Goal: Task Accomplishment & Management: Manage account settings

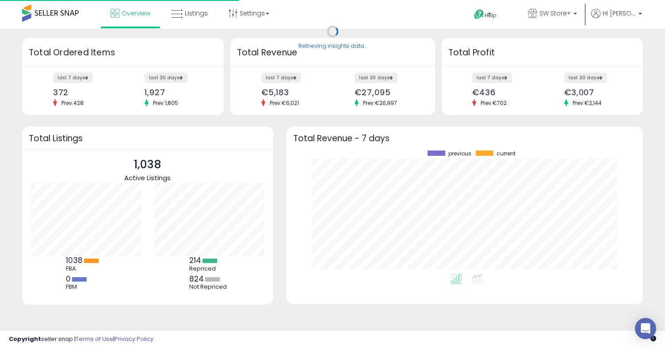
scroll to position [123, 339]
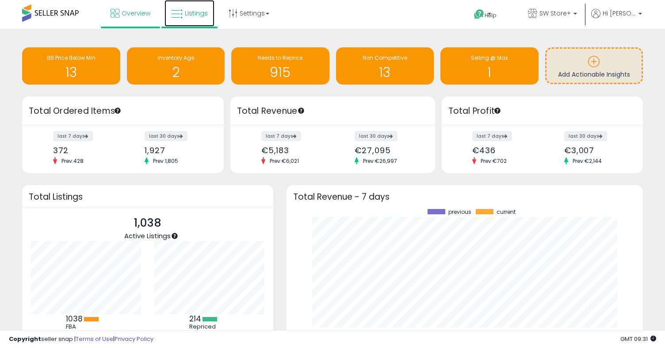
click at [192, 12] on span "Listings" at bounding box center [196, 13] width 23 height 9
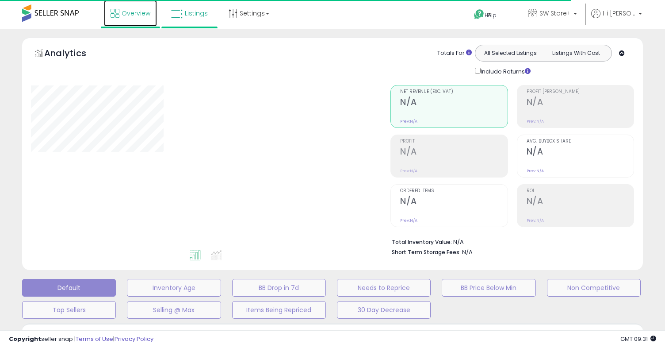
click at [131, 9] on span "Overview" at bounding box center [136, 13] width 29 height 9
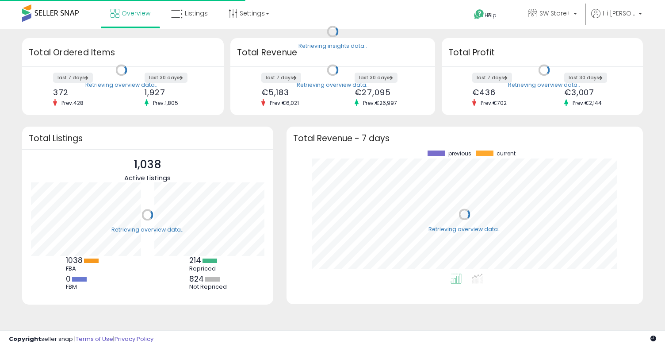
scroll to position [123, 339]
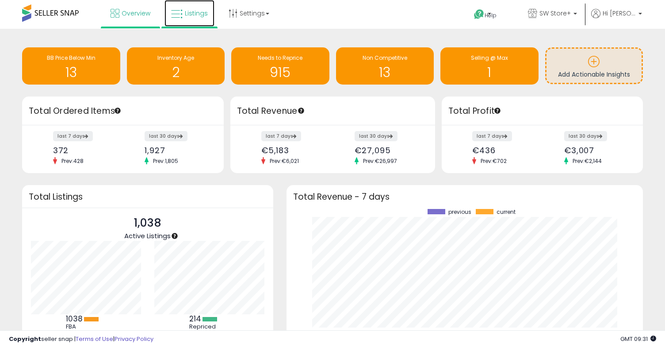
click at [193, 18] on link "Listings" at bounding box center [190, 13] width 50 height 27
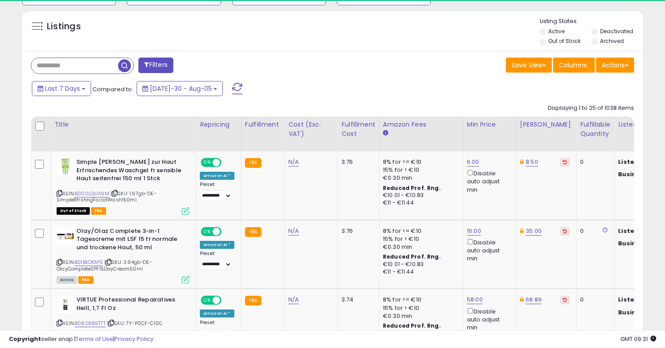
scroll to position [181, 360]
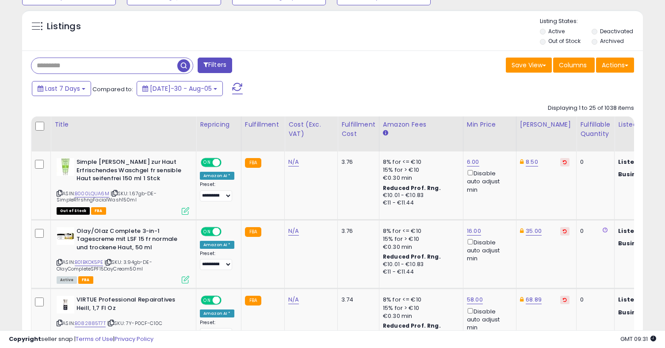
click at [105, 68] on input "text" at bounding box center [104, 65] width 146 height 15
paste input "**********"
type input "**********"
click at [187, 63] on span "button" at bounding box center [183, 65] width 13 height 13
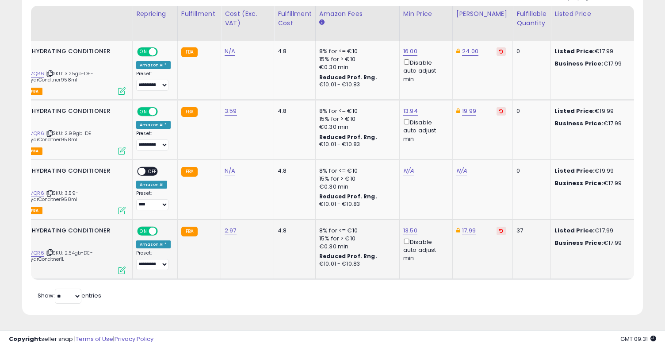
scroll to position [0, 67]
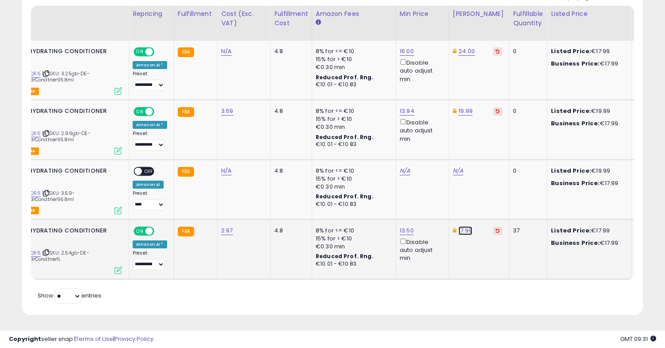
click at [466, 56] on link "17.99" at bounding box center [467, 51] width 16 height 9
type input "*****"
click at [493, 201] on icon "submit" at bounding box center [490, 198] width 5 height 5
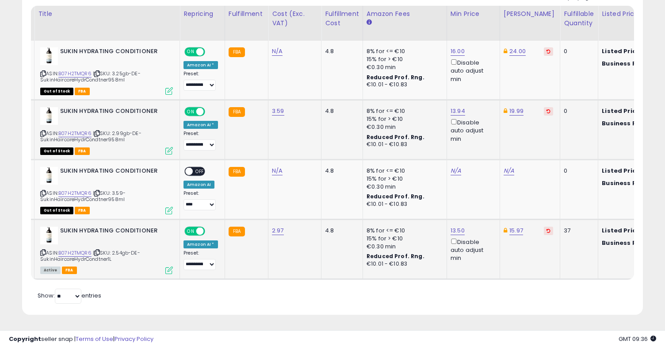
scroll to position [0, 0]
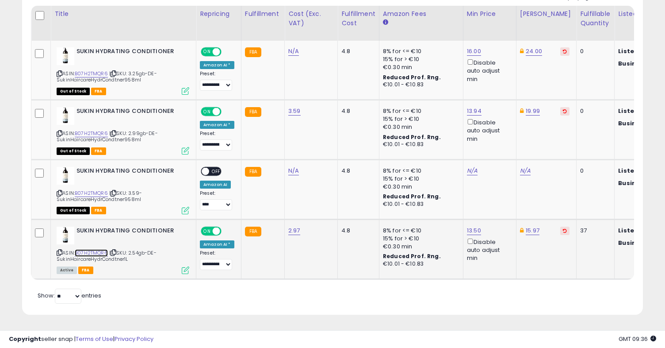
click at [92, 251] on link "B07H2TMQR6" at bounding box center [91, 253] width 33 height 8
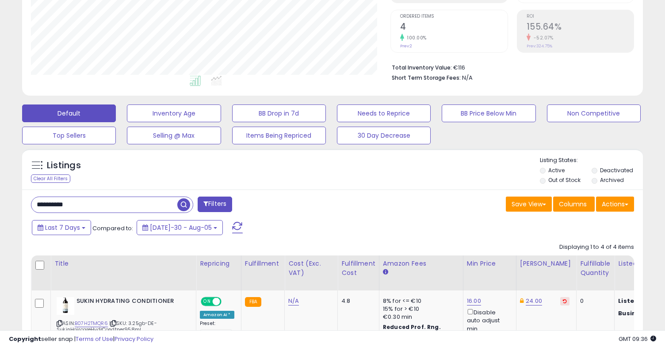
scroll to position [260, 0]
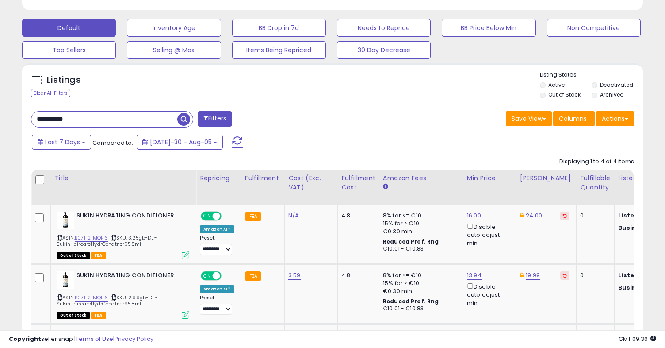
click at [145, 126] on input "**********" at bounding box center [104, 118] width 146 height 15
click at [182, 119] on span "button" at bounding box center [183, 119] width 13 height 13
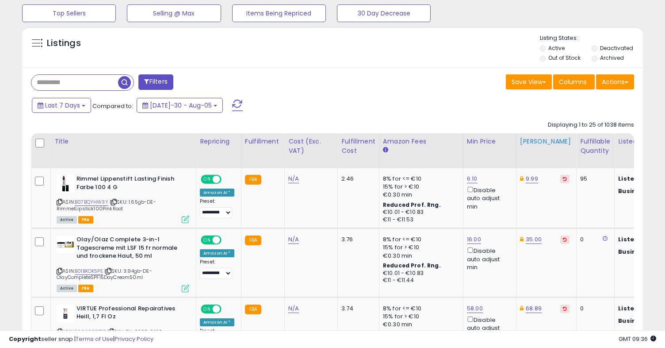
scroll to position [235, 0]
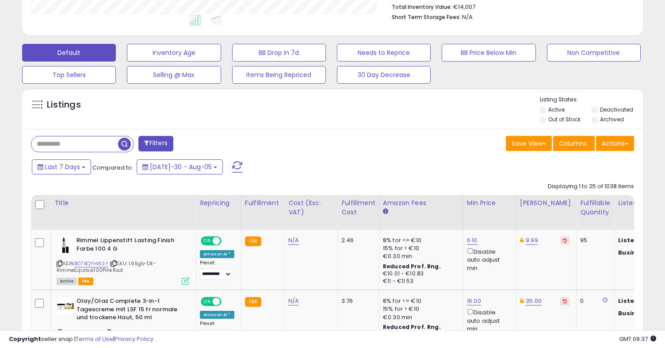
click at [547, 118] on li "Out of Stock" at bounding box center [565, 120] width 50 height 10
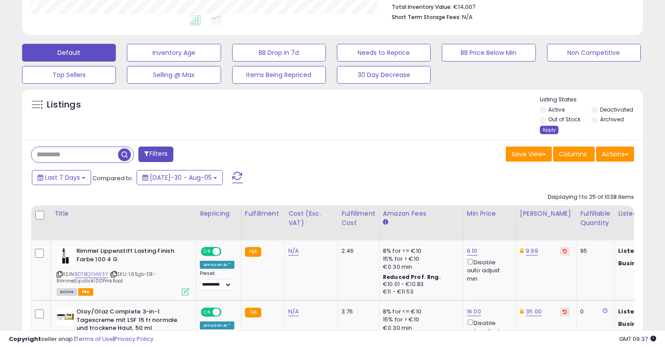
click at [549, 129] on div "Apply" at bounding box center [549, 130] width 19 height 8
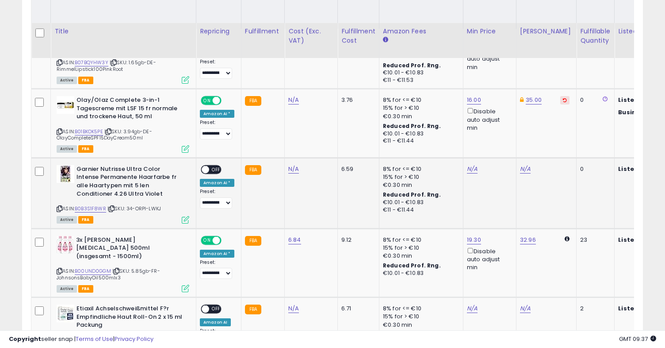
scroll to position [459, 0]
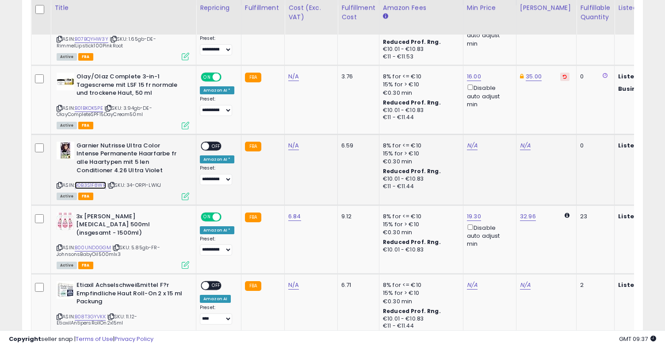
click at [89, 186] on link "B0B3S1F8WR" at bounding box center [90, 185] width 31 height 8
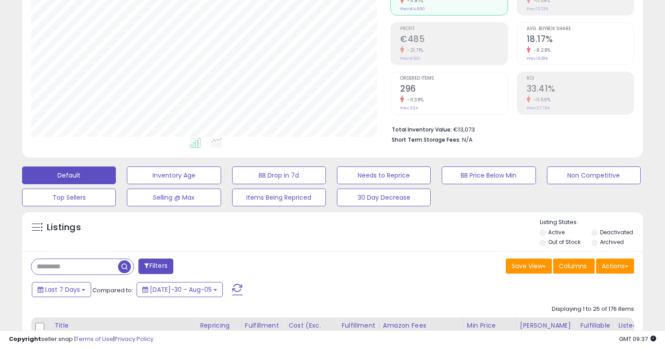
scroll to position [119, 0]
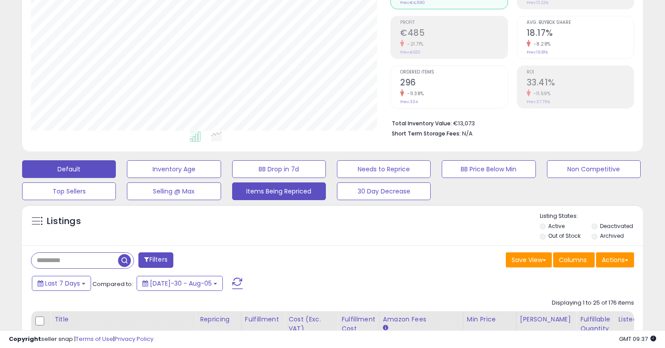
click at [221, 178] on button "Items Being Repriced" at bounding box center [174, 169] width 94 height 18
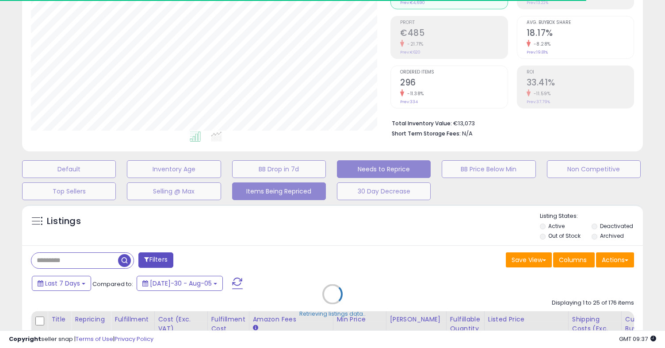
click at [116, 169] on button "Needs to Reprice" at bounding box center [69, 169] width 94 height 18
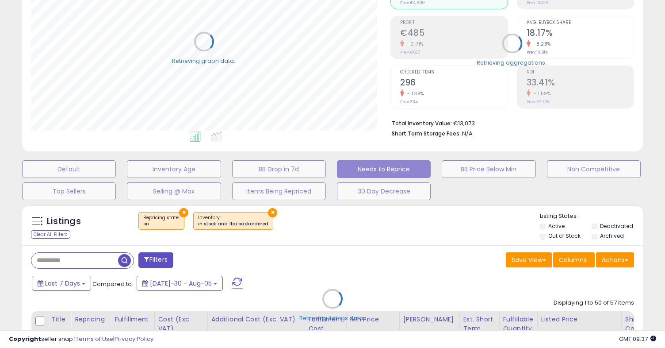
select select "**"
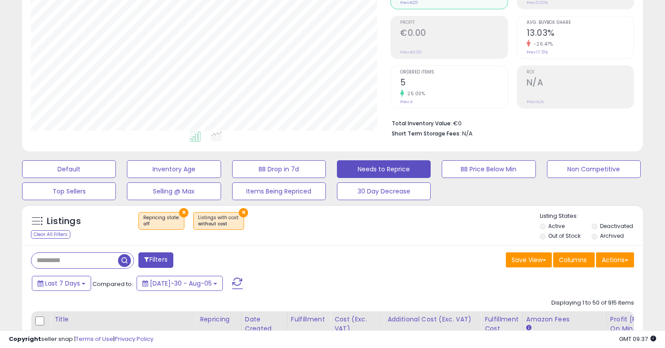
scroll to position [181, 360]
click at [566, 234] on label "Out of Stock" at bounding box center [564, 236] width 32 height 8
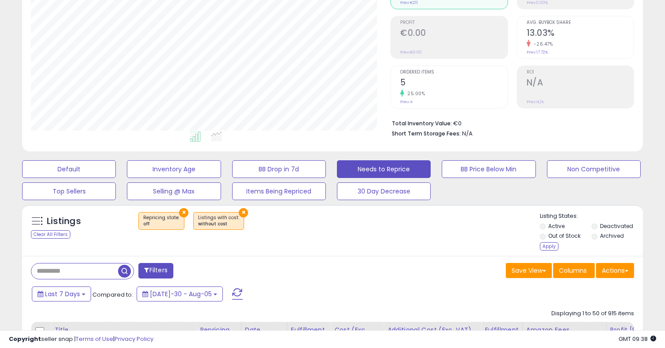
click at [616, 226] on label "Deactivated" at bounding box center [616, 226] width 33 height 8
click at [610, 238] on label "Archived" at bounding box center [612, 236] width 24 height 8
click at [541, 248] on div "Apply" at bounding box center [549, 246] width 19 height 8
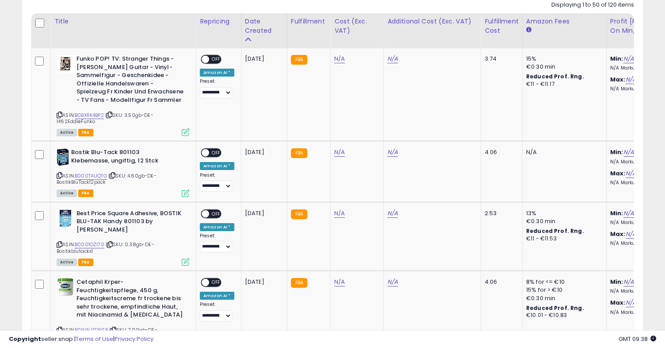
scroll to position [416, 0]
click at [341, 64] on link "N/A" at bounding box center [339, 59] width 11 height 9
type input "****"
click at [368, 131] on icon "submit" at bounding box center [365, 129] width 5 height 5
click at [336, 60] on link "N/A" at bounding box center [339, 59] width 11 height 9
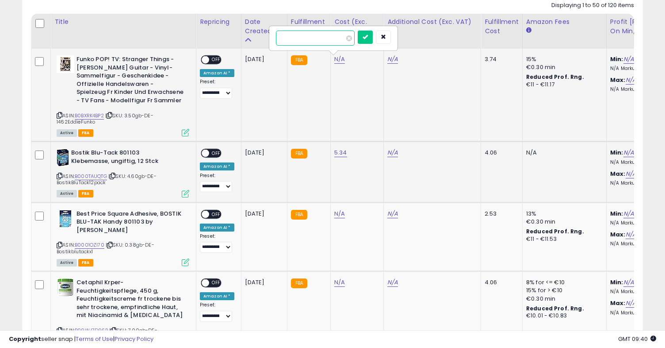
type input "****"
click button "submit" at bounding box center [365, 37] width 15 height 13
click at [334, 215] on link "N/A" at bounding box center [339, 213] width 11 height 9
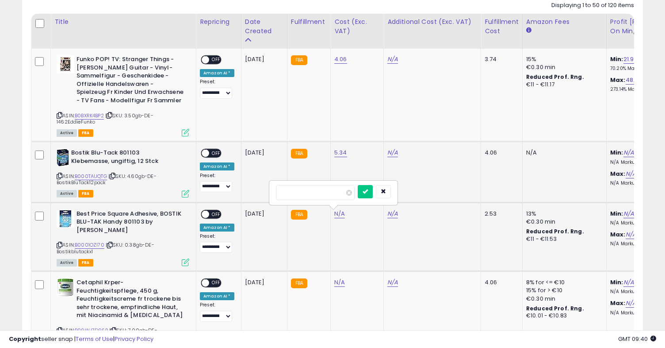
type input "****"
click button "submit" at bounding box center [365, 191] width 15 height 13
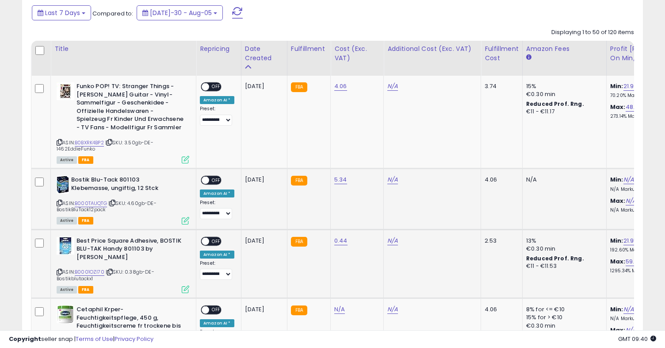
scroll to position [342, 0]
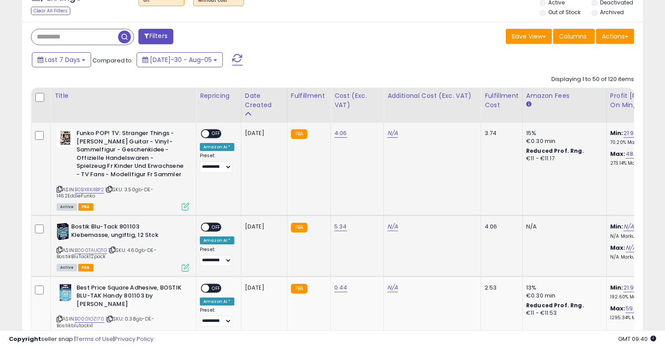
click at [210, 130] on div "ON OFF" at bounding box center [201, 134] width 21 height 8
click at [207, 134] on span at bounding box center [206, 134] width 8 height 8
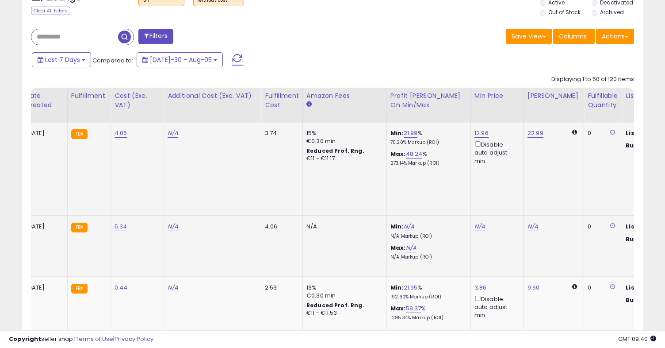
scroll to position [0, 107]
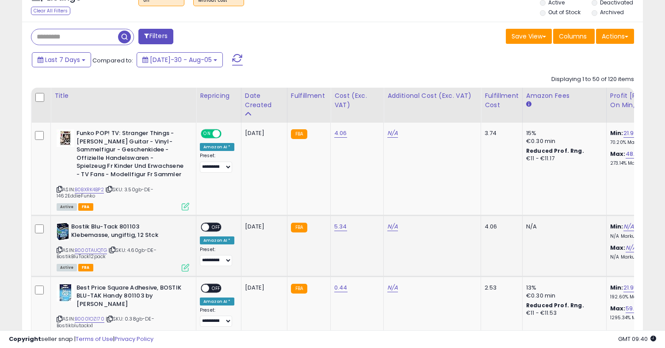
click at [205, 225] on span at bounding box center [206, 227] width 8 height 8
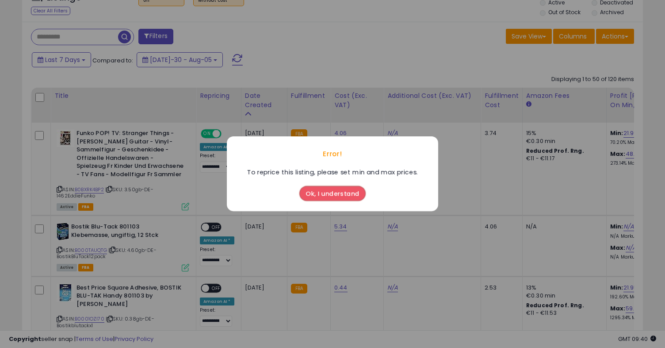
click at [326, 194] on button "Ok, I understand" at bounding box center [332, 193] width 66 height 15
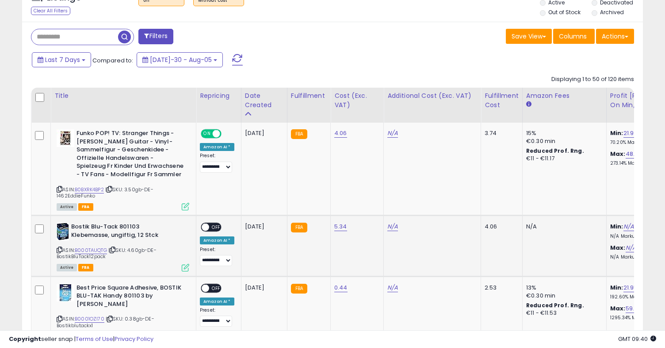
click at [207, 230] on span at bounding box center [206, 227] width 8 height 8
click at [211, 225] on span "OFF" at bounding box center [216, 227] width 14 height 8
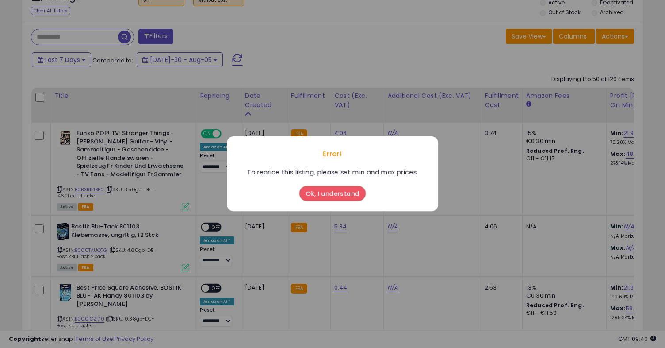
click at [343, 191] on button "Ok, I understand" at bounding box center [332, 193] width 66 height 15
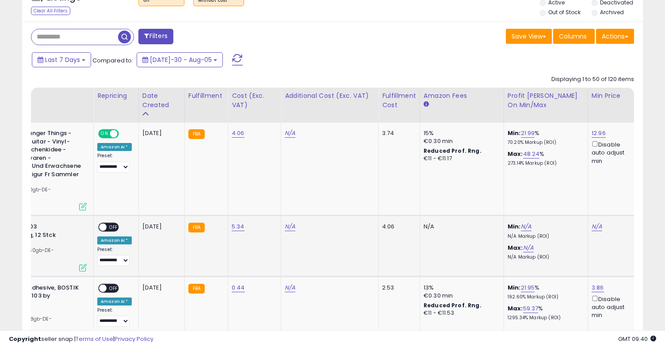
scroll to position [0, 230]
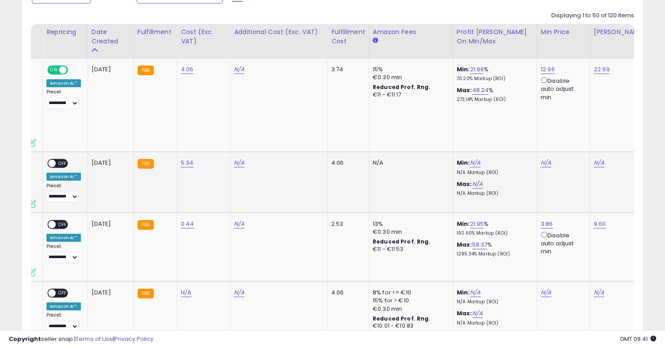
click at [146, 184] on td "FBA" at bounding box center [155, 182] width 43 height 61
click at [65, 195] on select "**********" at bounding box center [62, 196] width 32 height 11
click at [65, 196] on select "**********" at bounding box center [62, 196] width 32 height 11
select select "**********"
click at [307, 184] on td "N/A" at bounding box center [278, 182] width 97 height 61
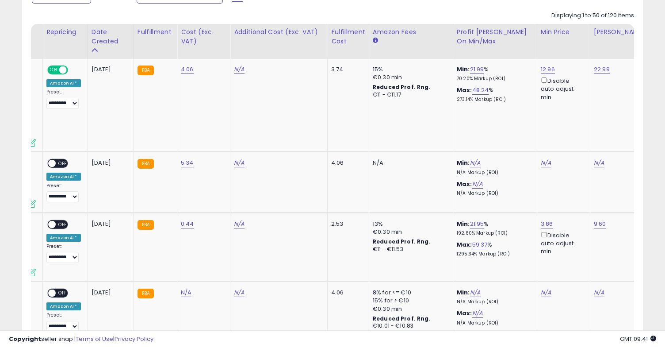
click at [177, 165] on td "5.34" at bounding box center [203, 182] width 53 height 61
click at [187, 74] on link "5.34" at bounding box center [187, 69] width 13 height 9
click at [215, 142] on icon "submit" at bounding box center [212, 140] width 5 height 5
click at [374, 199] on td "N/A" at bounding box center [411, 182] width 84 height 61
click at [514, 197] on td "Min: N/A N/A Markup (ROI) Max: N/A N/A Markup (ROI)" at bounding box center [495, 182] width 84 height 61
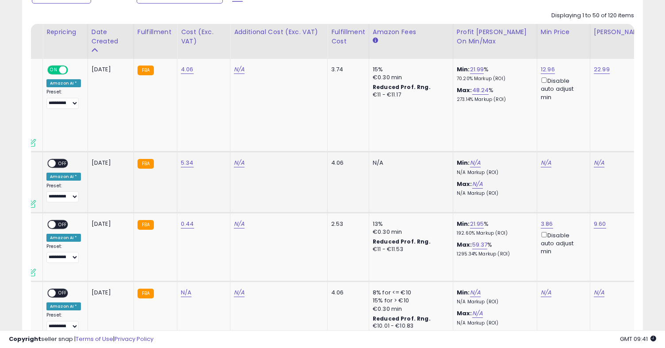
click at [55, 166] on div "ON OFF" at bounding box center [48, 164] width 21 height 8
click at [54, 160] on div "ON OFF" at bounding box center [48, 164] width 21 height 8
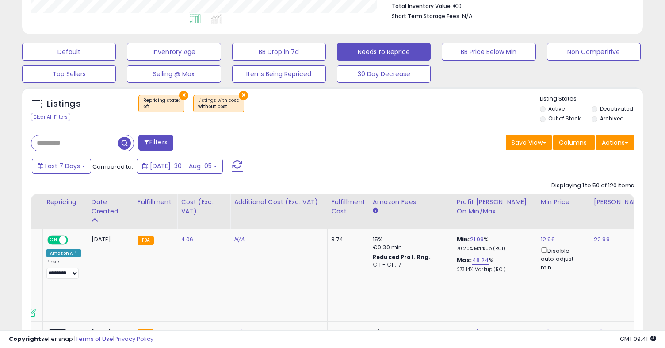
click at [123, 140] on span "button" at bounding box center [124, 143] width 13 height 13
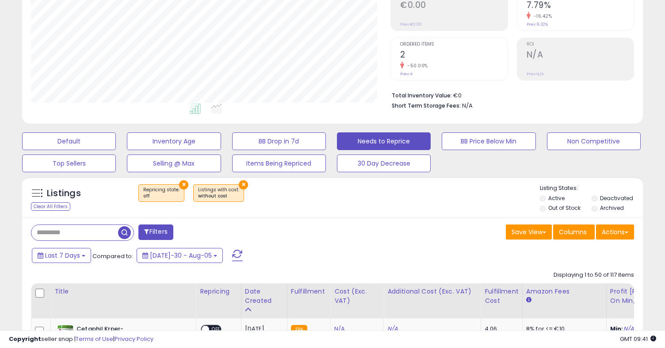
click at [179, 184] on button "×" at bounding box center [183, 184] width 9 height 9
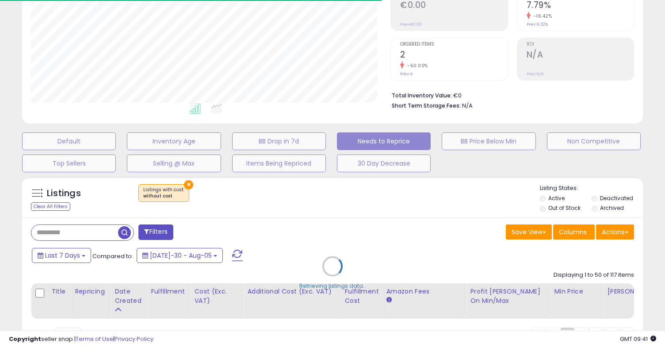
click at [184, 183] on div "Retrieving listings data.." at bounding box center [332, 272] width 634 height 201
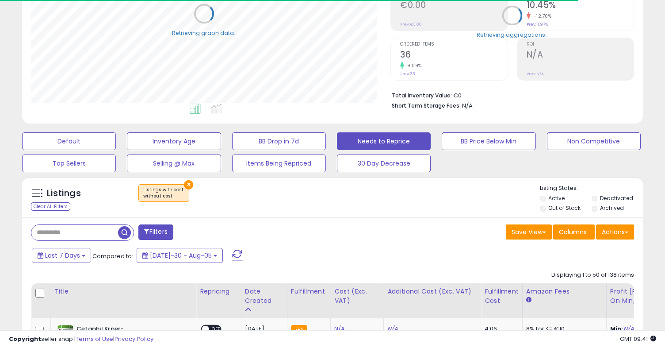
click at [184, 184] on button "×" at bounding box center [188, 184] width 9 height 9
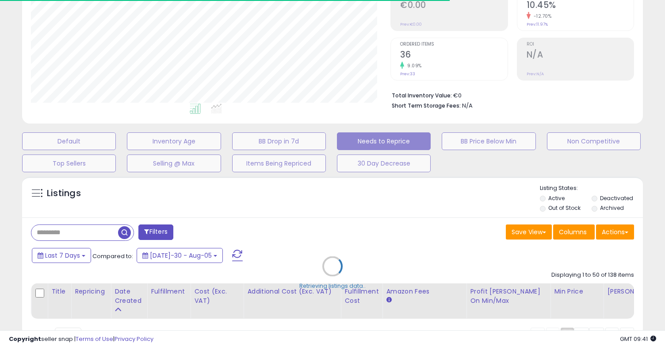
click at [98, 227] on div "Retrieving listings data.." at bounding box center [332, 272] width 634 height 201
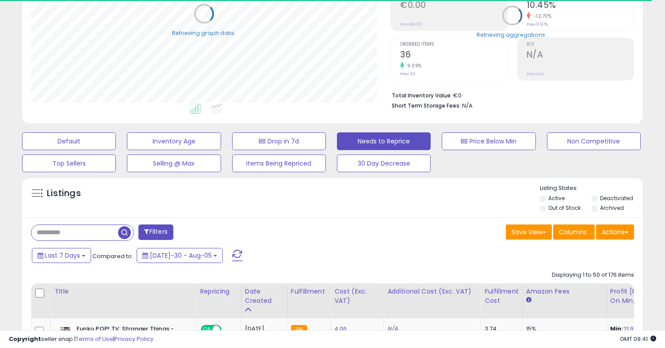
click at [92, 233] on input "text" at bounding box center [74, 232] width 87 height 15
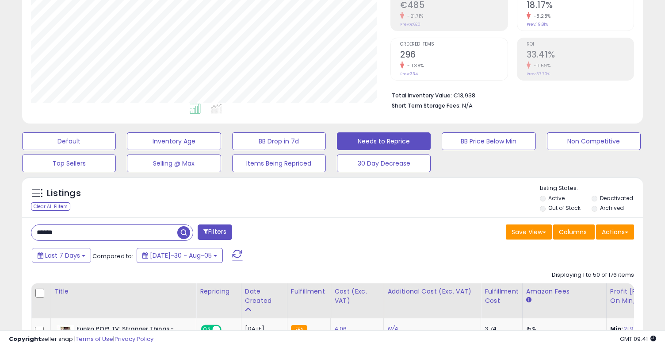
type input "******"
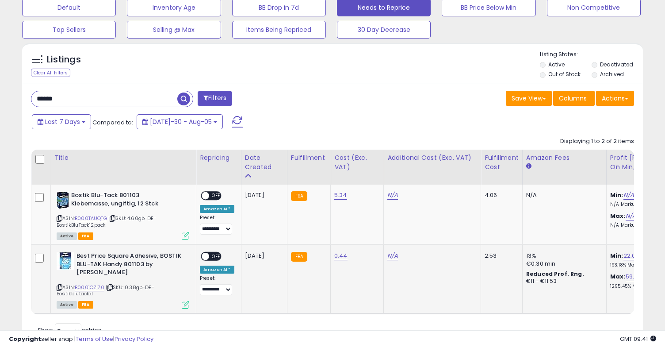
click at [209, 258] on div "ON OFF" at bounding box center [201, 257] width 21 height 8
click at [205, 254] on span at bounding box center [206, 257] width 8 height 8
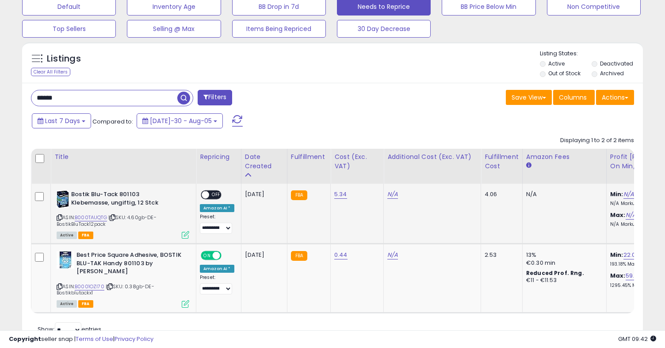
click at [205, 195] on span at bounding box center [206, 195] width 8 height 8
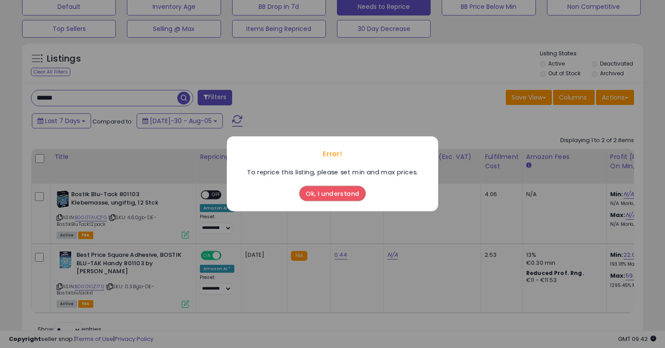
click at [328, 198] on button "Ok, I understand" at bounding box center [332, 193] width 66 height 15
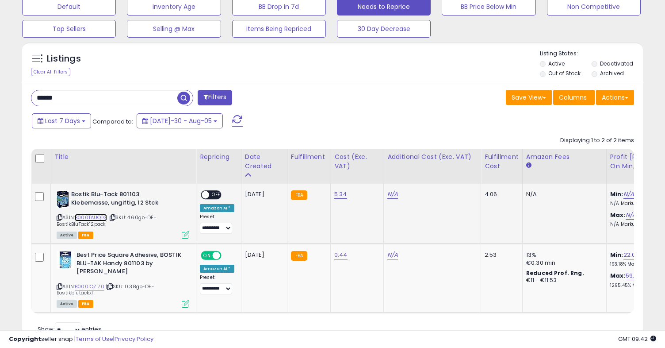
click at [81, 215] on link "B000TAUQTG" at bounding box center [91, 218] width 32 height 8
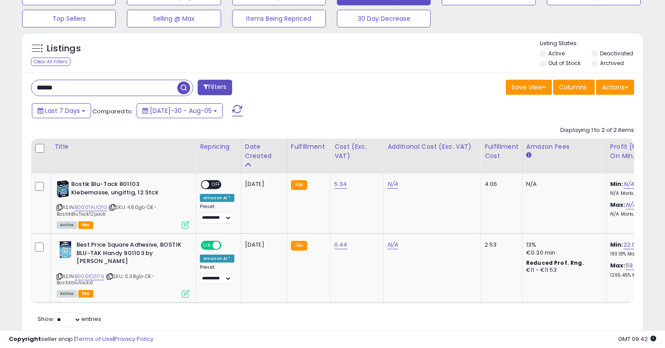
click at [224, 89] on button "Filters" at bounding box center [215, 87] width 35 height 15
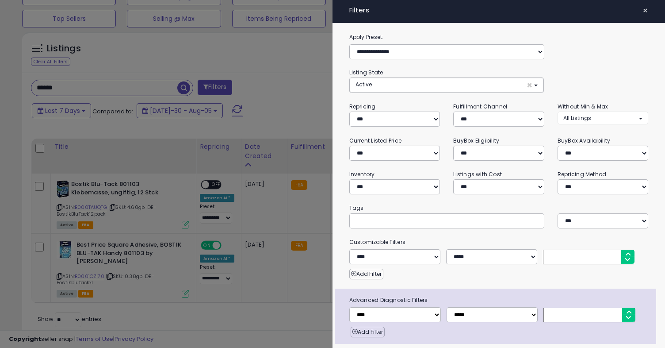
click at [190, 86] on div at bounding box center [332, 174] width 665 height 348
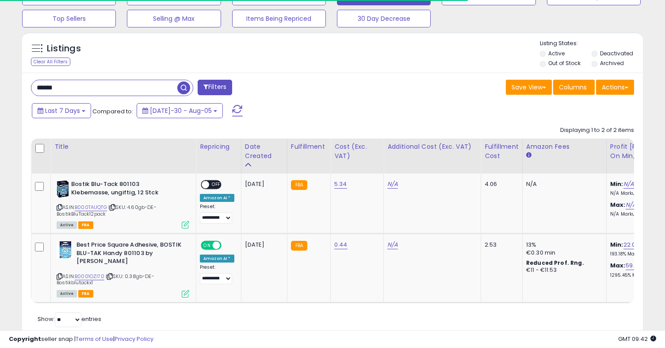
click at [186, 86] on span "button" at bounding box center [183, 87] width 13 height 13
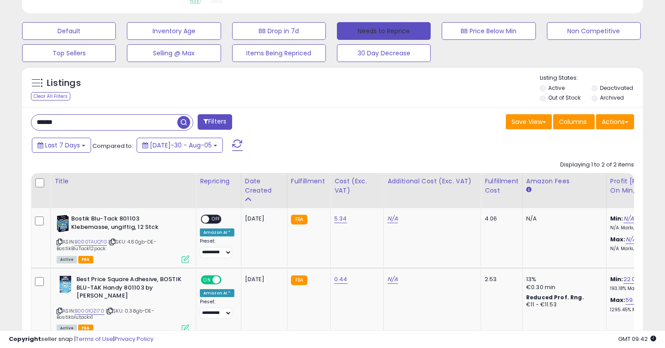
click at [362, 31] on button "Needs to Reprice" at bounding box center [384, 31] width 94 height 18
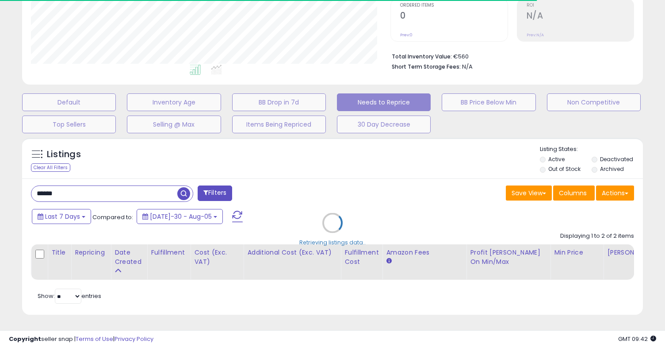
click at [72, 133] on div "Retrieving listings data.." at bounding box center [332, 229] width 634 height 192
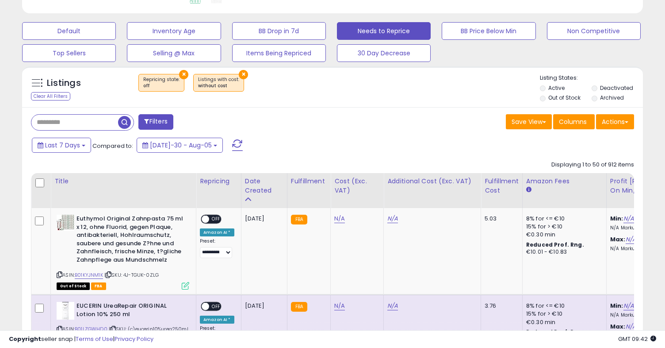
click at [174, 76] on span "Repricing state : off" at bounding box center [161, 82] width 36 height 13
click at [175, 76] on span "Repricing state : off" at bounding box center [161, 82] width 36 height 13
click at [182, 75] on button "×" at bounding box center [183, 74] width 9 height 9
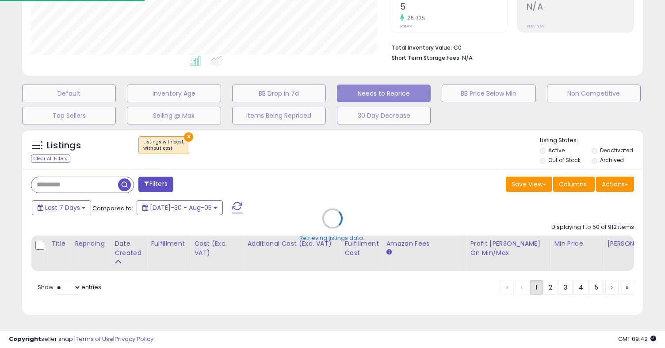
click at [184, 138] on div "Retrieving listings data.." at bounding box center [332, 224] width 634 height 201
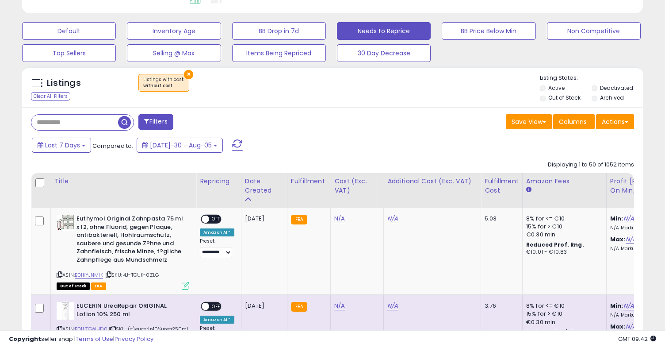
click at [186, 73] on button "×" at bounding box center [188, 74] width 9 height 9
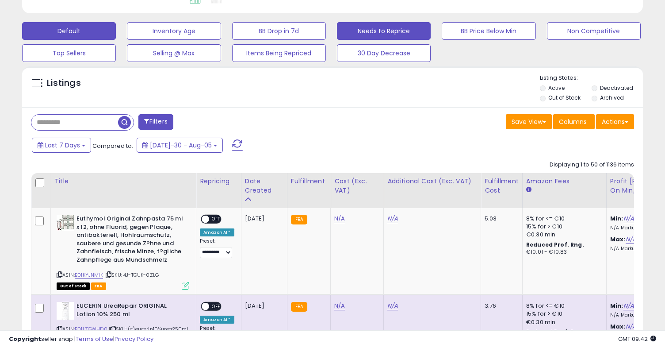
click at [106, 34] on button "Default" at bounding box center [69, 31] width 94 height 18
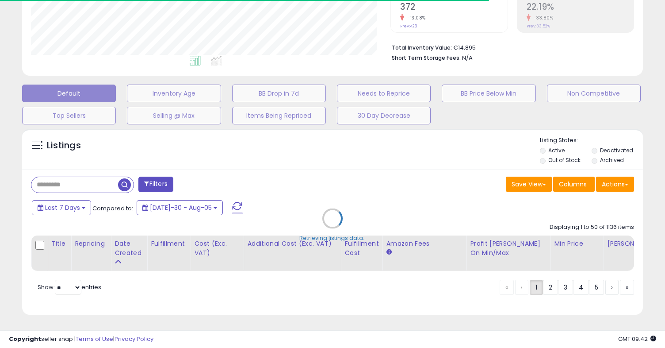
select select "**"
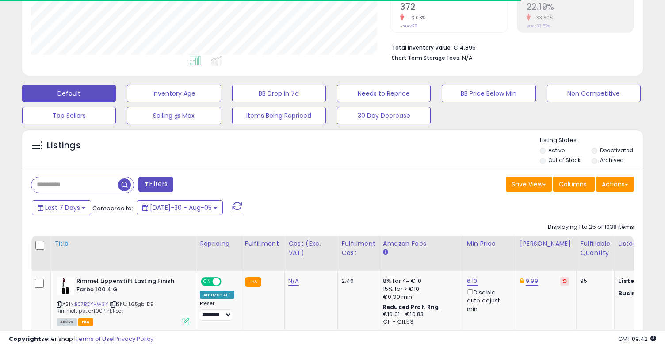
scroll to position [257, 0]
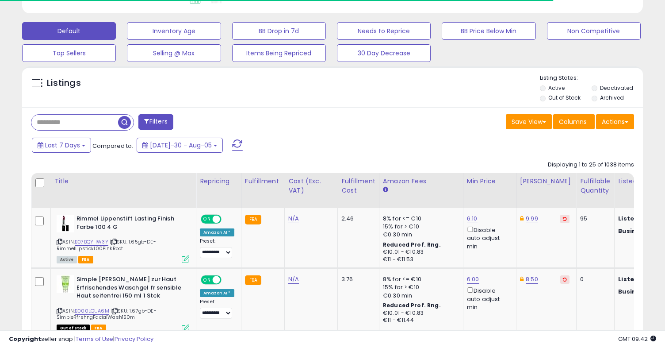
click at [88, 125] on input "text" at bounding box center [74, 122] width 87 height 15
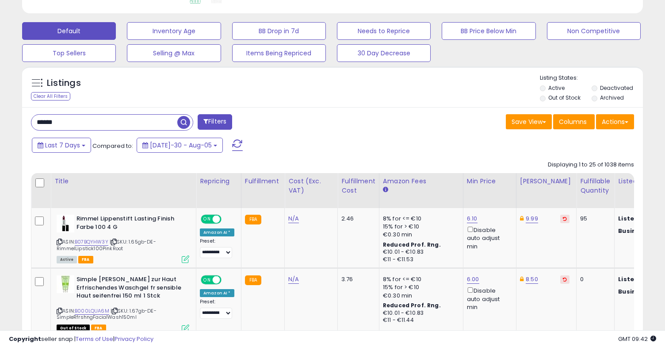
type input "******"
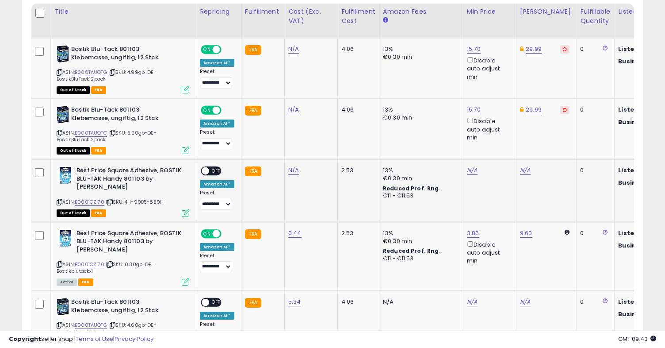
scroll to position [431, 0]
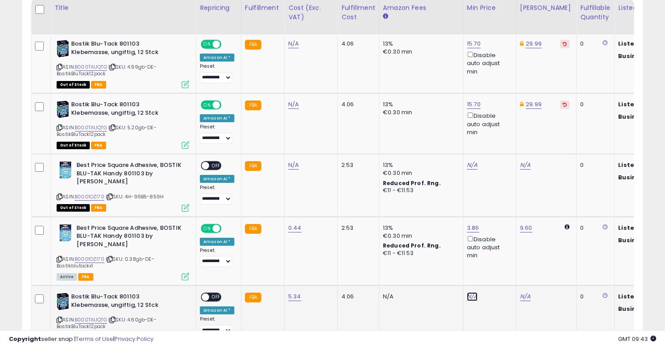
click at [467, 169] on link "N/A" at bounding box center [472, 165] width 11 height 9
type input "*****"
click at [500, 246] on icon "submit" at bounding box center [497, 248] width 5 height 5
click at [527, 169] on link "54.71" at bounding box center [525, 165] width 11 height 9
type input "*"
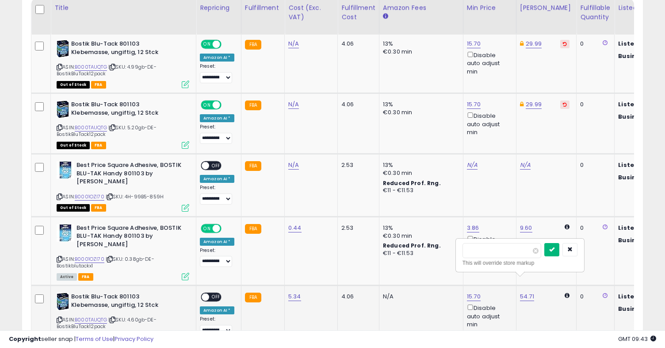
type input "*****"
click at [555, 248] on icon "submit" at bounding box center [551, 248] width 5 height 5
click at [207, 293] on span at bounding box center [206, 297] width 8 height 8
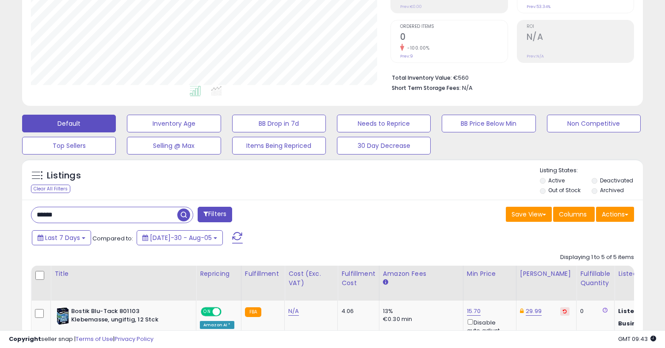
scroll to position [166, 0]
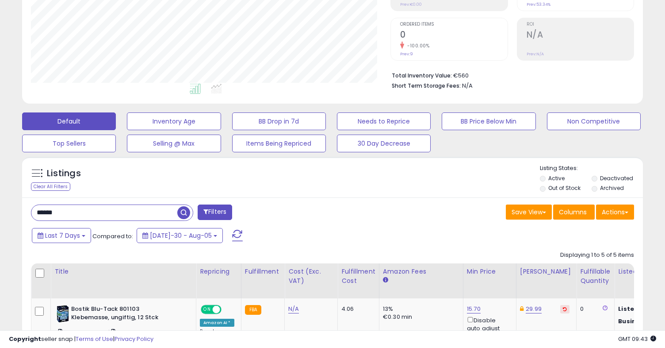
click at [170, 211] on input "******" at bounding box center [104, 212] width 146 height 15
click at [170, 212] on input "******" at bounding box center [104, 212] width 146 height 15
drag, startPoint x: 170, startPoint y: 212, endPoint x: 0, endPoint y: 184, distance: 172.2
click at [0, 184] on div "**********" at bounding box center [332, 270] width 665 height 817
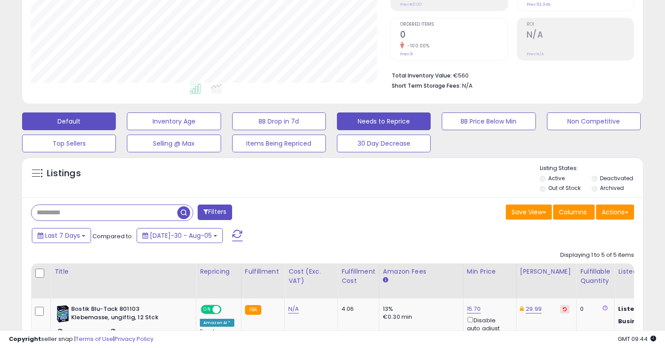
click at [221, 123] on button "Needs to Reprice" at bounding box center [174, 121] width 94 height 18
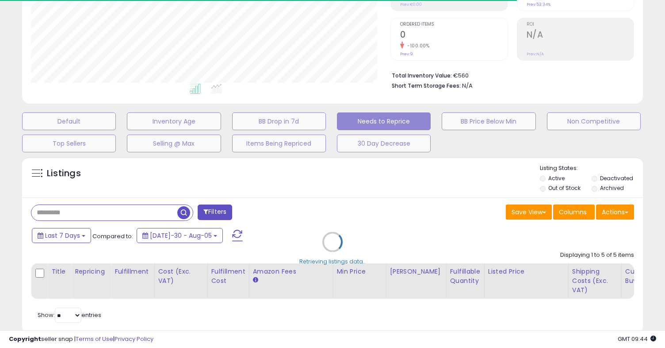
select select "**"
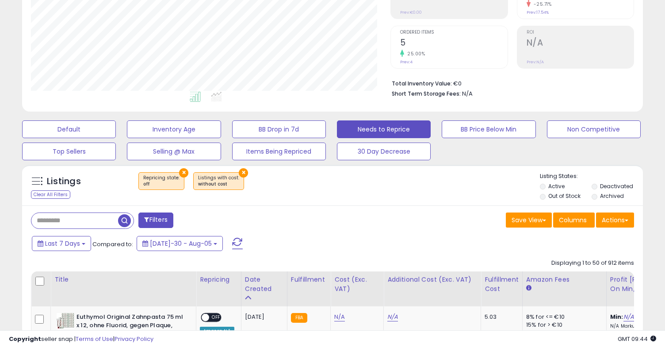
scroll to position [96, 0]
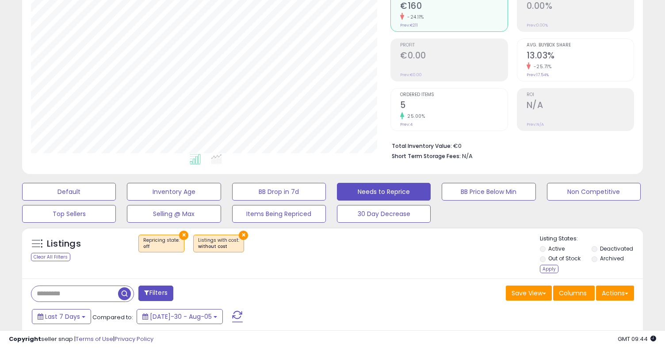
click at [600, 259] on label "Archived" at bounding box center [612, 258] width 24 height 8
click at [600, 246] on label "Deactivated" at bounding box center [616, 249] width 33 height 8
click at [130, 292] on span "button" at bounding box center [124, 293] width 13 height 13
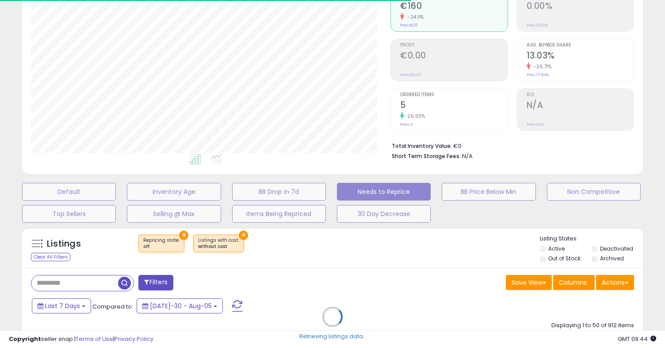
click at [571, 257] on div "Retrieving listings data.." at bounding box center [332, 322] width 634 height 201
click at [549, 258] on div "Retrieving listings data.." at bounding box center [332, 322] width 634 height 201
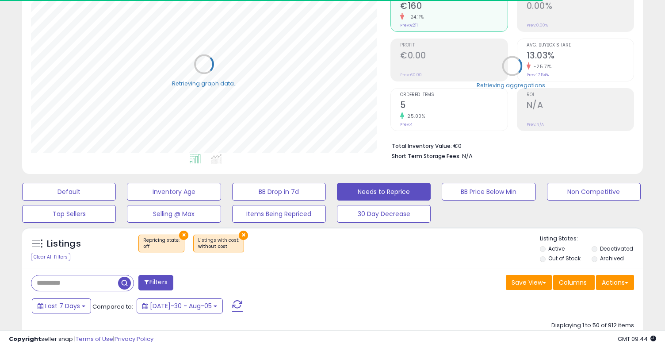
click at [546, 259] on li "Out of Stock" at bounding box center [565, 259] width 50 height 10
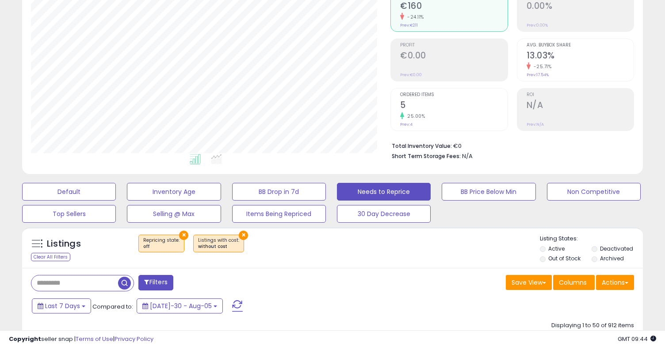
scroll to position [181, 360]
click at [547, 258] on li "Out of Stock" at bounding box center [565, 259] width 50 height 10
click at [546, 257] on li "Out of Stock" at bounding box center [565, 259] width 50 height 10
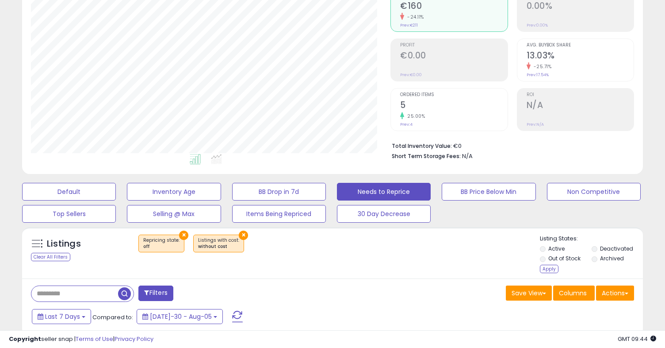
click at [597, 245] on li "Deactivated" at bounding box center [617, 250] width 50 height 10
click at [549, 268] on div "Apply" at bounding box center [549, 269] width 19 height 8
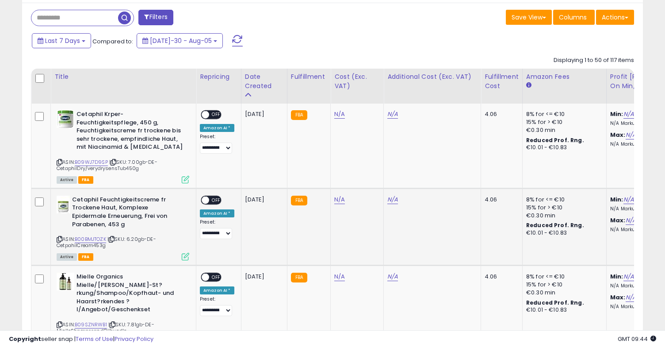
scroll to position [364, 0]
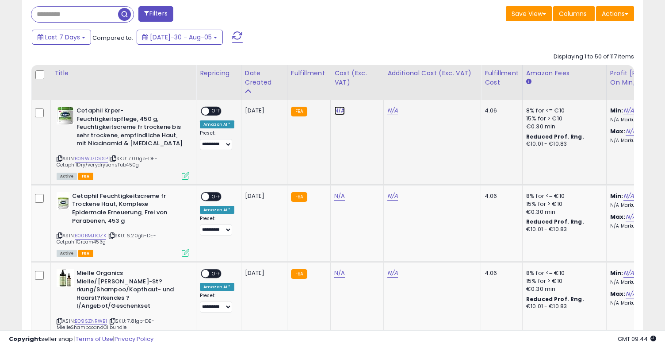
click at [340, 115] on link "N/A" at bounding box center [339, 110] width 11 height 9
paste input "****"
type input "****"
click at [368, 90] on icon "submit" at bounding box center [365, 87] width 5 height 5
click at [209, 107] on div "ON OFF" at bounding box center [201, 111] width 21 height 8
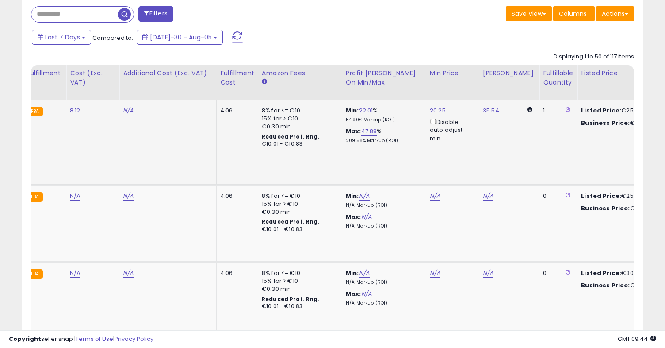
scroll to position [0, 143]
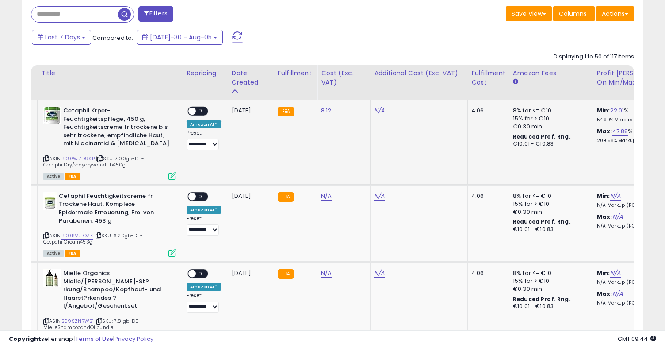
click at [192, 111] on span at bounding box center [192, 111] width 8 height 8
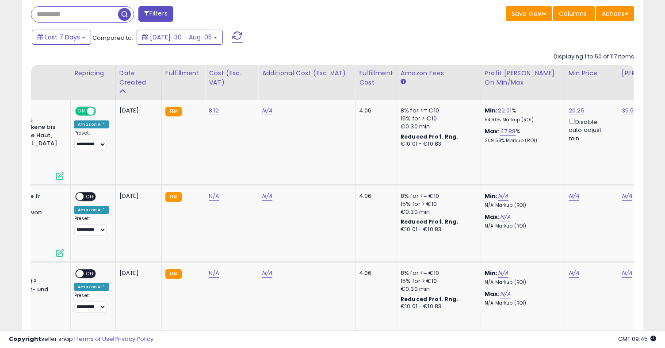
scroll to position [0, 185]
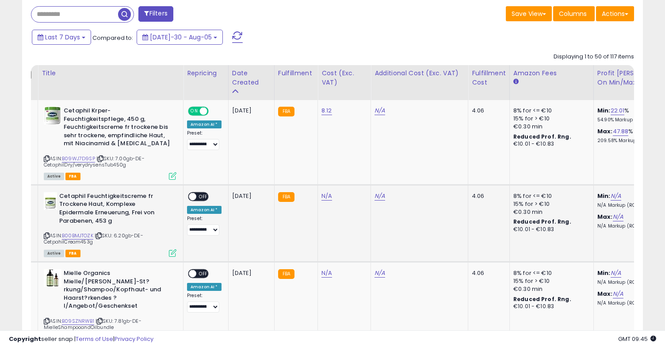
click at [326, 188] on td "N/A" at bounding box center [344, 222] width 53 height 77
click at [325, 193] on link "N/A" at bounding box center [327, 196] width 11 height 9
type input "****"
click at [360, 177] on button "submit" at bounding box center [352, 173] width 15 height 13
click at [199, 195] on span "OFF" at bounding box center [203, 196] width 14 height 8
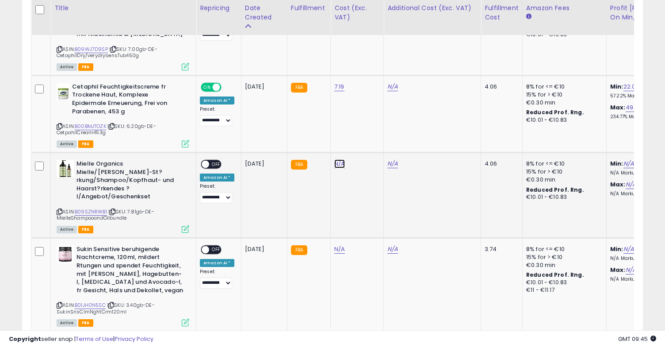
click at [335, 167] on link "N/A" at bounding box center [339, 163] width 11 height 9
type input "****"
click at [368, 139] on icon "submit" at bounding box center [365, 140] width 5 height 5
click at [209, 165] on span "OFF" at bounding box center [216, 165] width 14 height 8
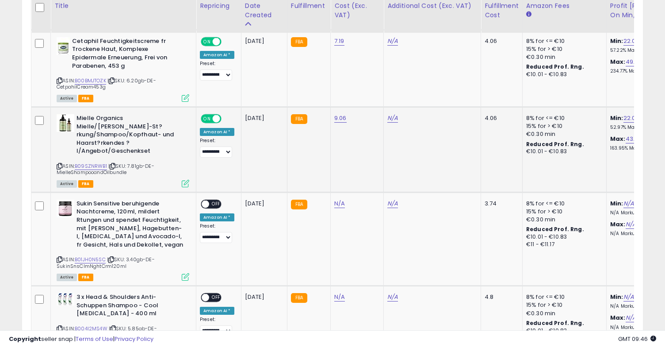
scroll to position [522, 0]
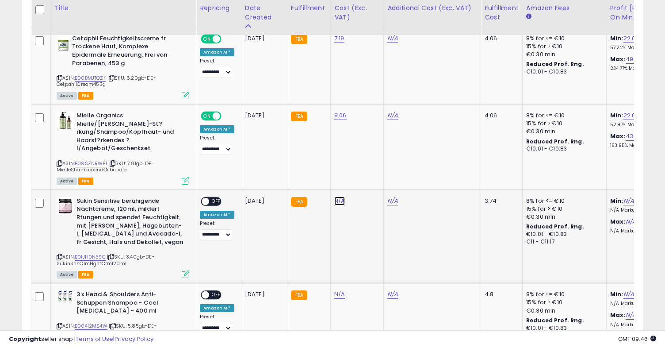
click at [335, 200] on link "N/A" at bounding box center [339, 200] width 11 height 9
type input "****"
click at [367, 181] on button "submit" at bounding box center [365, 178] width 15 height 13
click at [207, 203] on span at bounding box center [206, 201] width 8 height 8
click at [207, 202] on span at bounding box center [206, 201] width 8 height 8
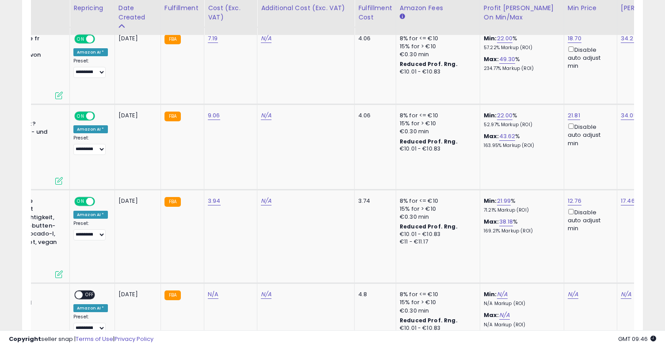
scroll to position [0, 207]
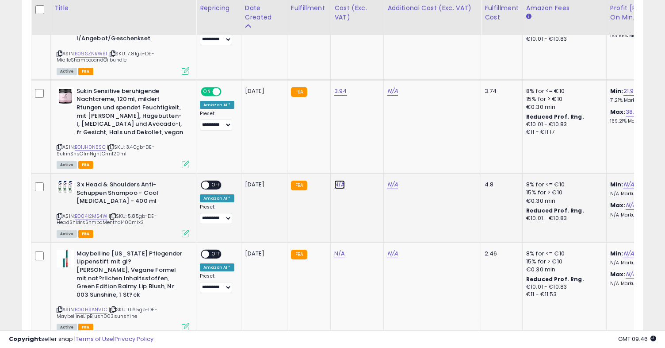
click at [335, 184] on link "N/A" at bounding box center [339, 184] width 11 height 9
type input "****"
click at [366, 164] on button "submit" at bounding box center [365, 162] width 15 height 13
click at [207, 184] on span at bounding box center [206, 185] width 8 height 8
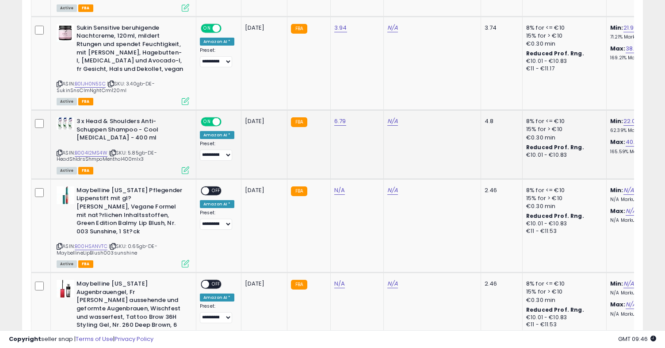
scroll to position [700, 0]
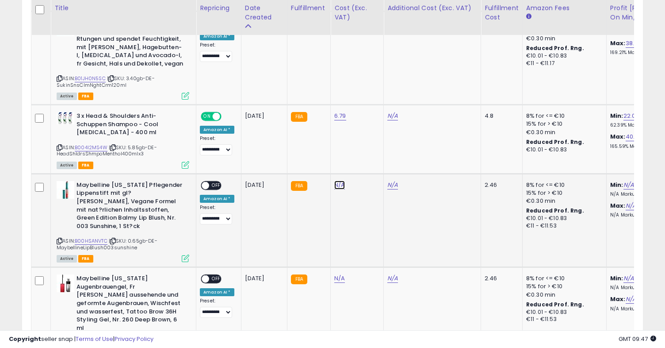
click at [335, 182] on link "N/A" at bounding box center [339, 184] width 11 height 9
type input "****"
click at [368, 164] on icon "submit" at bounding box center [365, 162] width 5 height 5
click at [210, 186] on span "OFF" at bounding box center [216, 185] width 14 height 8
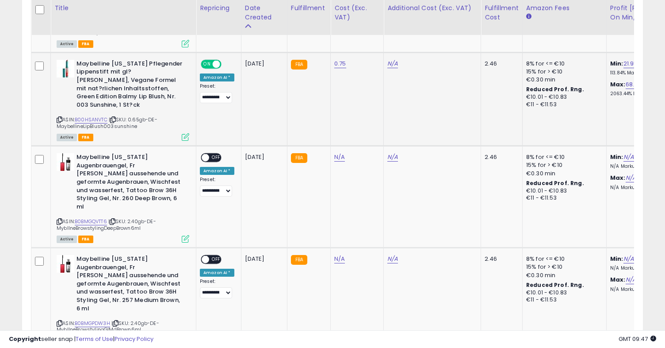
scroll to position [822, 0]
click at [339, 153] on link "N/A" at bounding box center [339, 156] width 11 height 9
type input "****"
click at [368, 125] on icon "submit" at bounding box center [365, 125] width 5 height 5
click at [199, 149] on td "**********" at bounding box center [218, 197] width 45 height 102
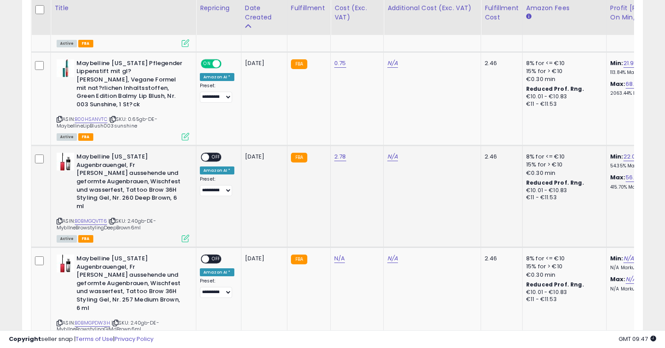
click at [209, 153] on span at bounding box center [206, 157] width 8 height 8
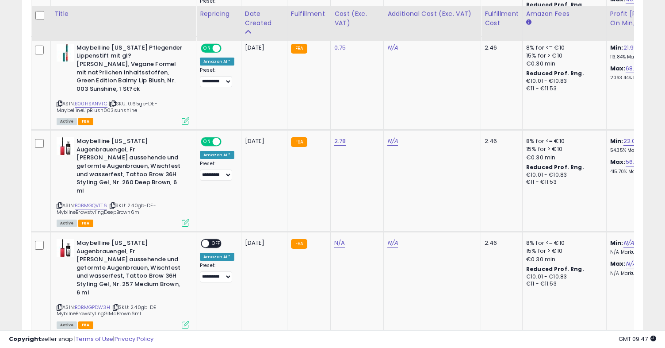
scroll to position [847, 0]
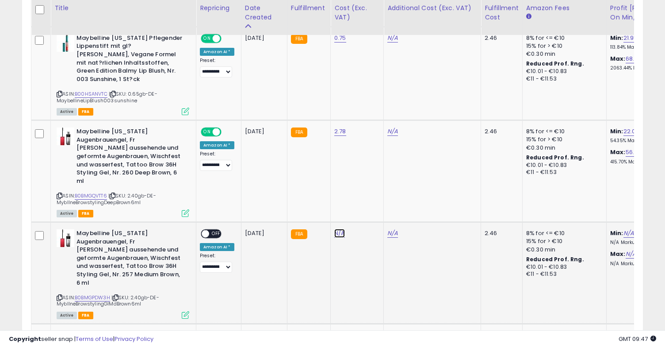
click at [340, 229] on link "N/A" at bounding box center [339, 233] width 11 height 9
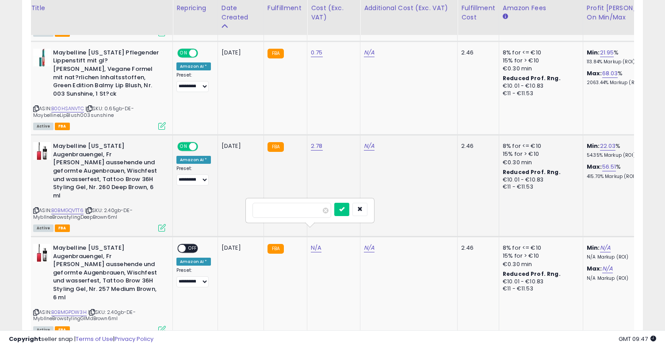
scroll to position [0, 0]
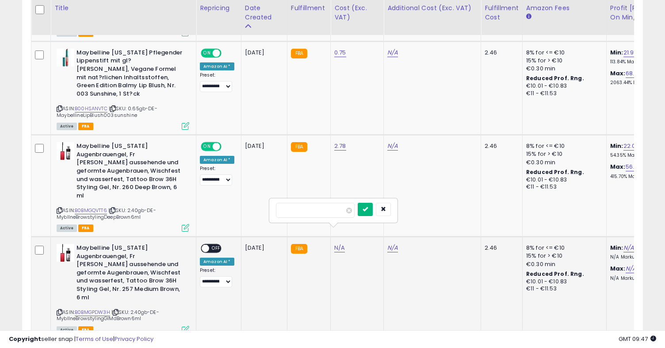
type input "****"
click at [368, 209] on icon "submit" at bounding box center [365, 208] width 5 height 5
click at [210, 245] on span "OFF" at bounding box center [216, 249] width 14 height 8
click at [86, 187] on div "ASIN: B0BMGQVTT6 | SKU: 2.40gb-DE-MybllneBrowstylingDeepBrown6ml Active FBA" at bounding box center [123, 186] width 133 height 88
click at [86, 207] on link "B0BMGQVTT6" at bounding box center [91, 211] width 32 height 8
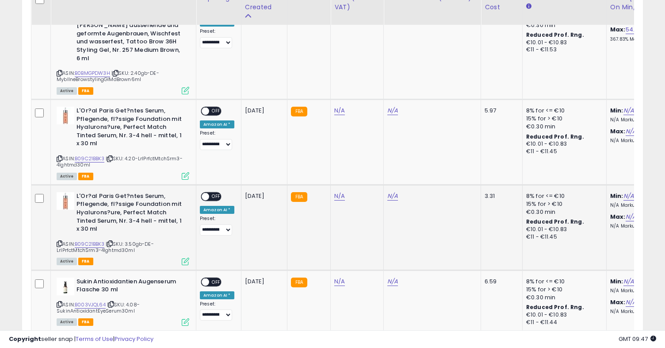
scroll to position [1073, 0]
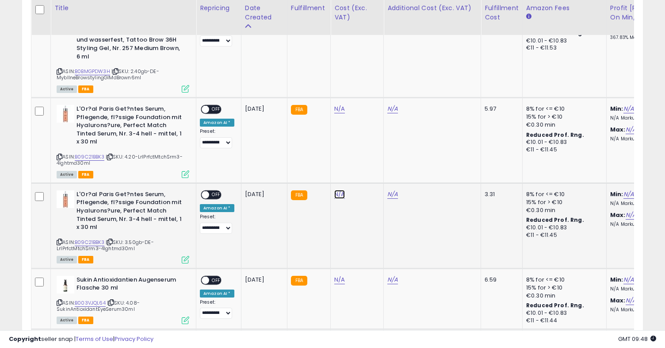
click at [338, 113] on link "N/A" at bounding box center [339, 108] width 11 height 9
type input "****"
click at [368, 145] on icon "submit" at bounding box center [365, 146] width 5 height 5
click at [206, 191] on span at bounding box center [206, 195] width 8 height 8
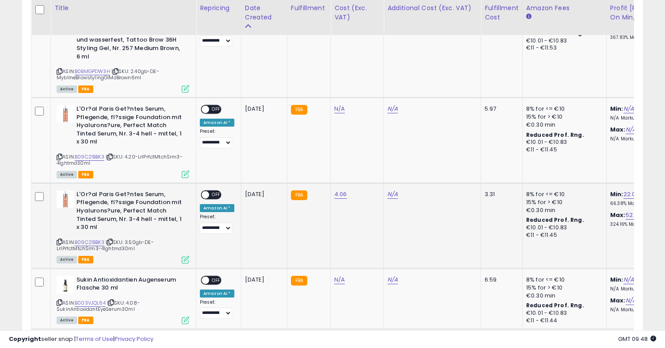
click at [206, 191] on span at bounding box center [206, 195] width 8 height 8
copy link "B09C21BBK3"
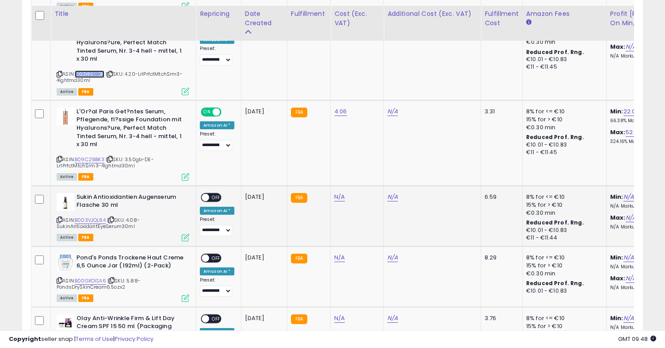
scroll to position [1162, 0]
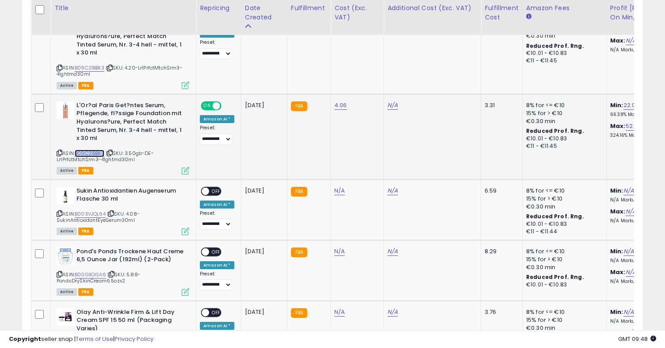
copy link "B09C21BBK3"
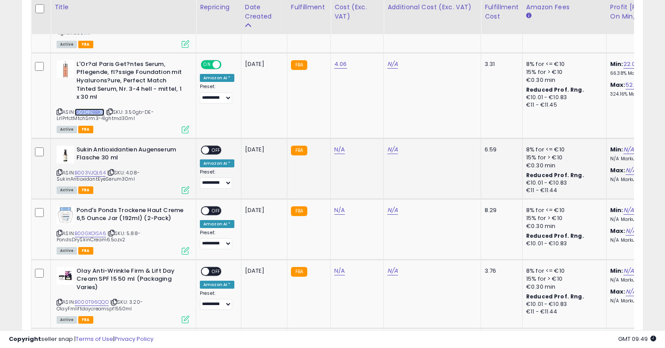
scroll to position [1204, 0]
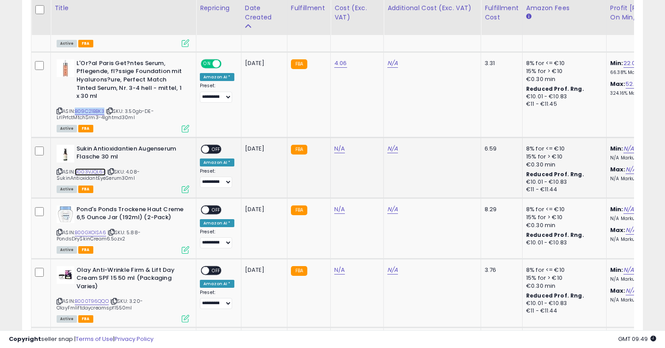
click at [92, 168] on link "B003VJQL64" at bounding box center [90, 172] width 31 height 8
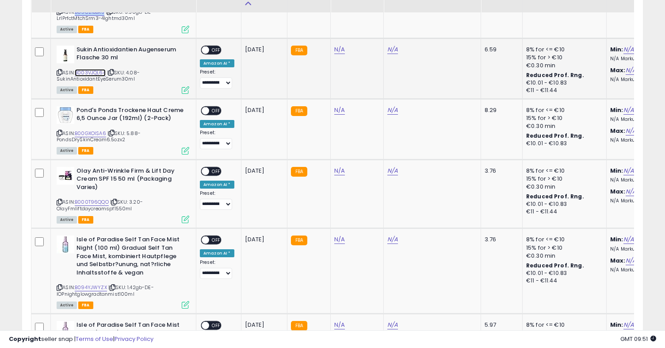
scroll to position [1305, 0]
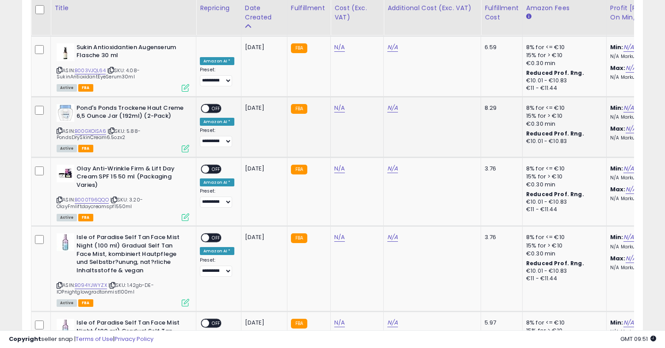
click at [100, 127] on span "| SKU: 5.88-PondsDrySkinCream6.5ozx2" at bounding box center [99, 133] width 84 height 13
click at [100, 127] on link "B00GXOISA6" at bounding box center [90, 131] width 31 height 8
click at [88, 196] on link "B000T96QQO" at bounding box center [92, 200] width 34 height 8
click at [212, 165] on span "OFF" at bounding box center [216, 169] width 14 height 8
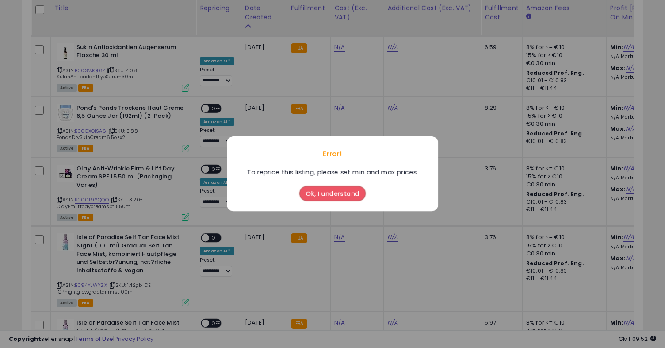
click at [338, 200] on button "Ok, I understand" at bounding box center [332, 193] width 66 height 15
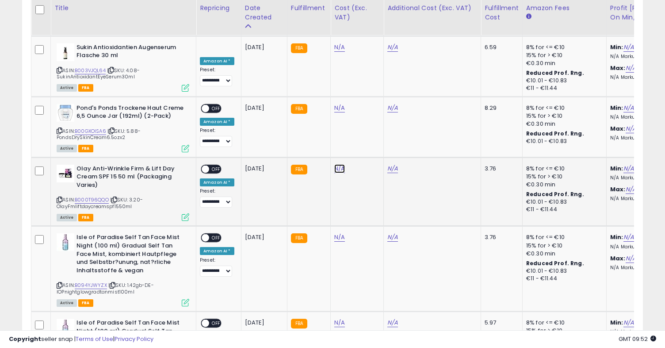
type input "****"
click at [368, 118] on button "submit" at bounding box center [365, 121] width 15 height 13
click at [205, 165] on span at bounding box center [206, 169] width 8 height 8
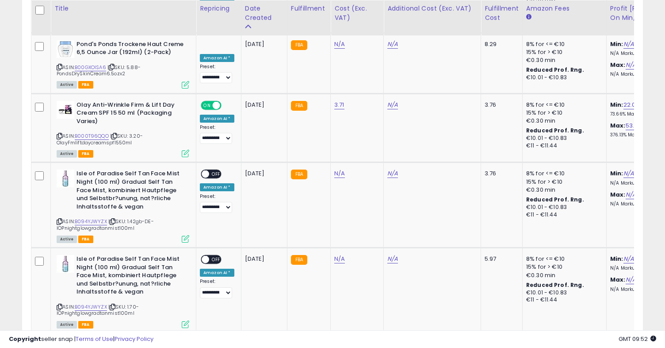
scroll to position [1369, 0]
click at [207, 170] on span at bounding box center [206, 174] width 8 height 8
type input "****"
click at [373, 127] on button "submit" at bounding box center [365, 126] width 15 height 13
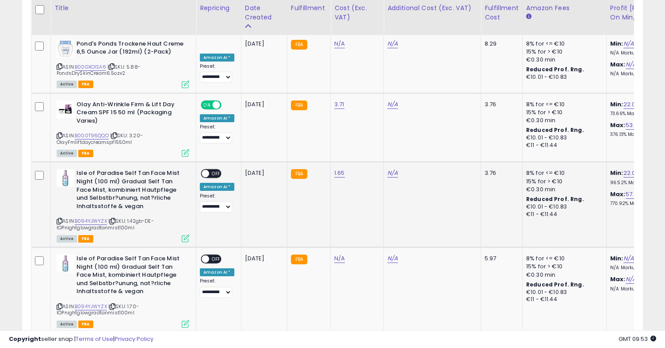
click at [206, 170] on span at bounding box center [206, 174] width 8 height 8
click at [96, 303] on link "B094YJWYZX" at bounding box center [91, 307] width 32 height 8
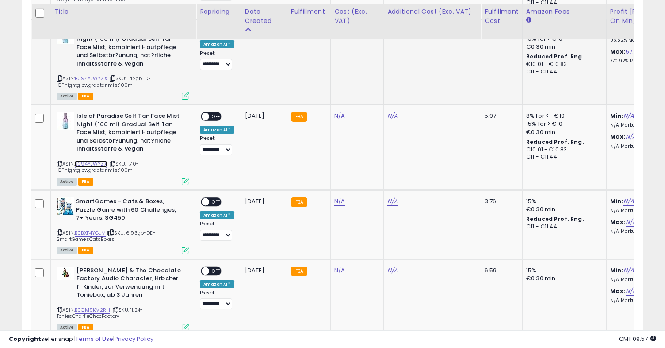
scroll to position [1515, 0]
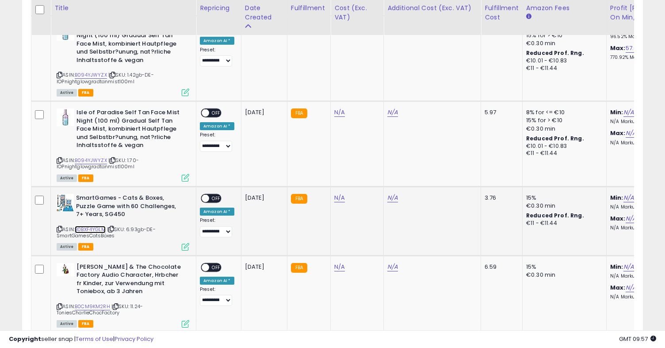
click at [94, 226] on link "B0BXF4YGLM" at bounding box center [90, 230] width 31 height 8
type input "****"
click at [368, 153] on icon "submit" at bounding box center [365, 150] width 5 height 5
click at [209, 195] on span "OFF" at bounding box center [216, 199] width 14 height 8
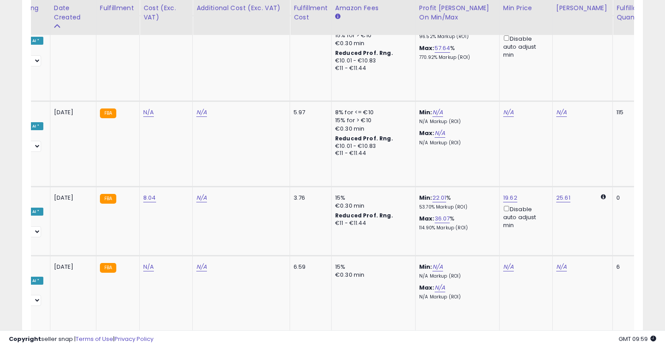
scroll to position [0, 262]
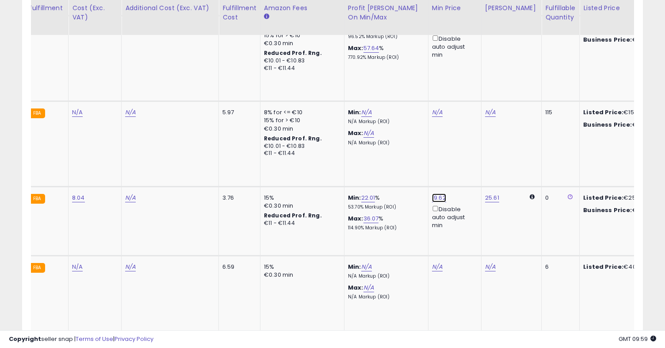
type input "*****"
click at [467, 141] on icon "submit" at bounding box center [463, 141] width 5 height 5
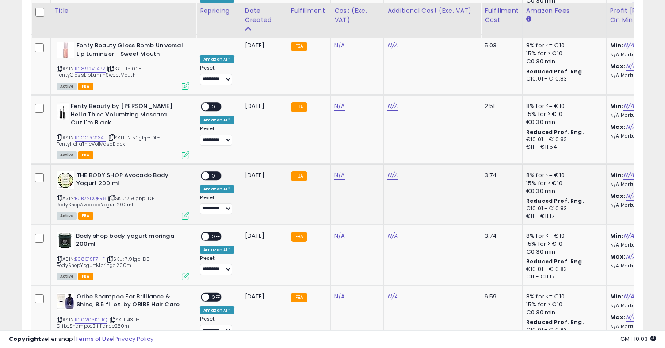
scroll to position [2116, 0]
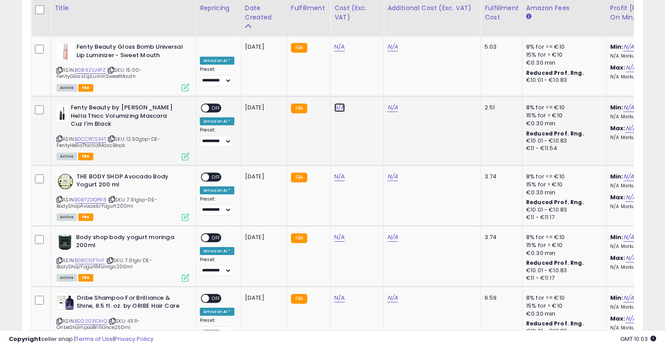
type input "*****"
click at [372, 69] on div at bounding box center [374, 61] width 33 height 15
click at [368, 62] on icon "submit" at bounding box center [365, 60] width 5 height 5
click at [206, 104] on span at bounding box center [206, 108] width 8 height 8
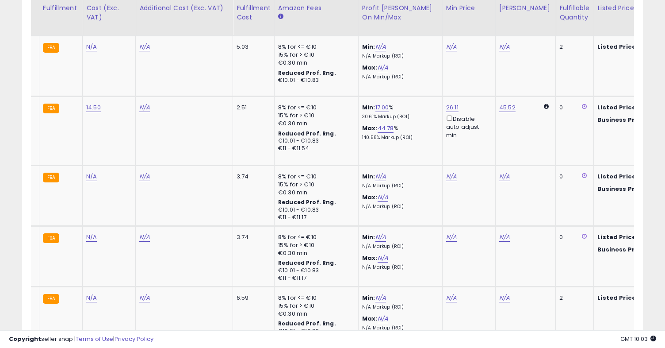
scroll to position [0, 0]
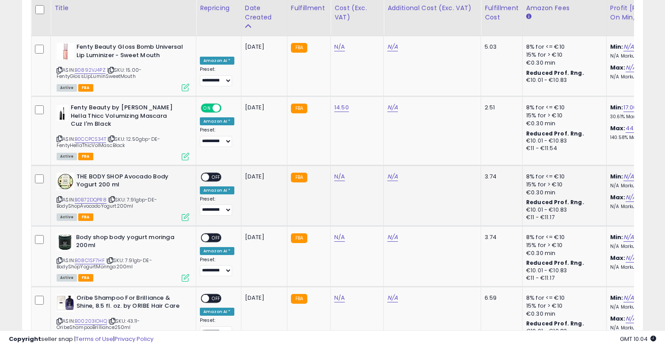
click at [211, 173] on span "OFF" at bounding box center [216, 177] width 14 height 8
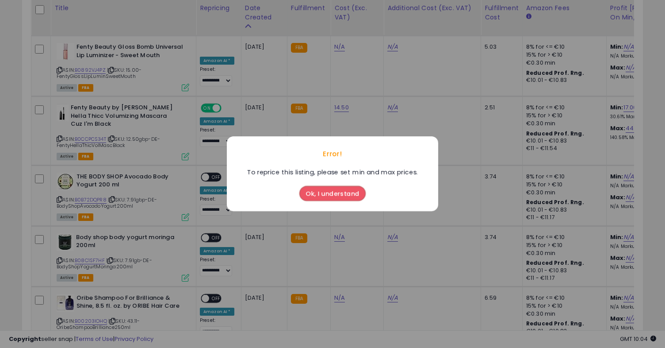
click at [321, 192] on button "Ok, I understand" at bounding box center [332, 193] width 66 height 15
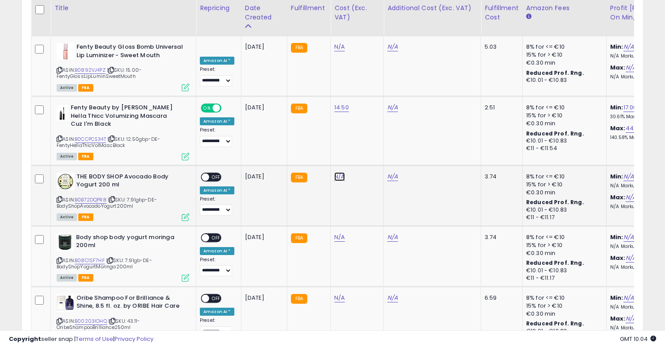
type input "****"
click button "submit" at bounding box center [365, 129] width 15 height 13
click at [208, 173] on span at bounding box center [206, 177] width 8 height 8
click at [348, 233] on div "N/A" at bounding box center [355, 237] width 42 height 8
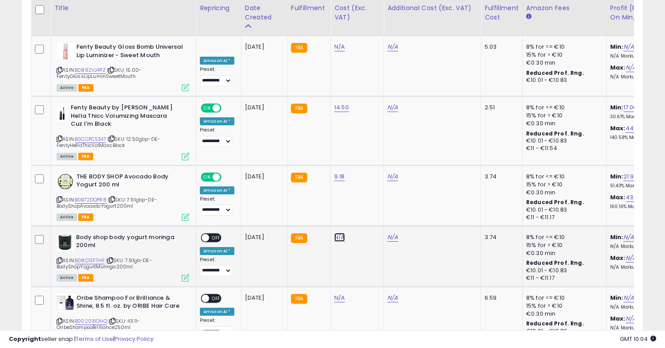
type input "****"
click at [368, 192] on button "submit" at bounding box center [365, 190] width 15 height 13
click at [209, 234] on span at bounding box center [206, 238] width 8 height 8
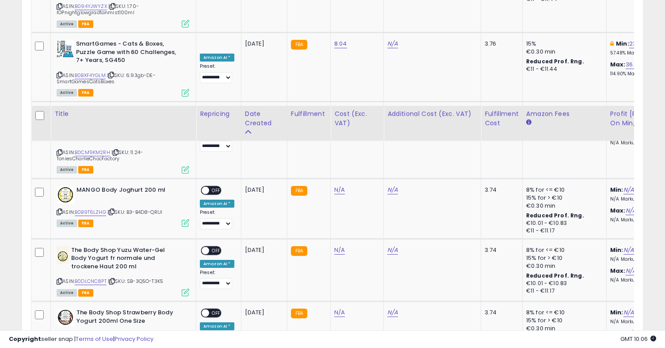
scroll to position [1664, 0]
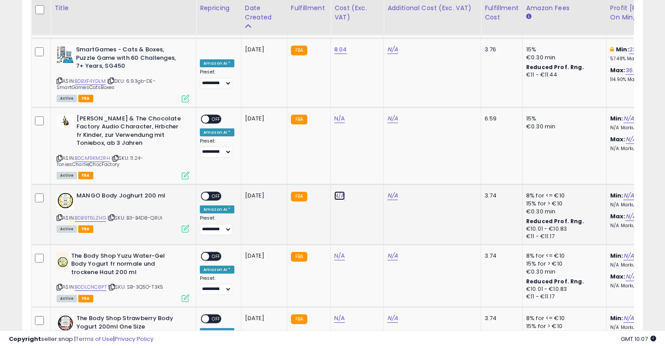
type input "****"
click at [369, 143] on button "submit" at bounding box center [365, 148] width 15 height 13
click at [206, 192] on span at bounding box center [206, 196] width 8 height 8
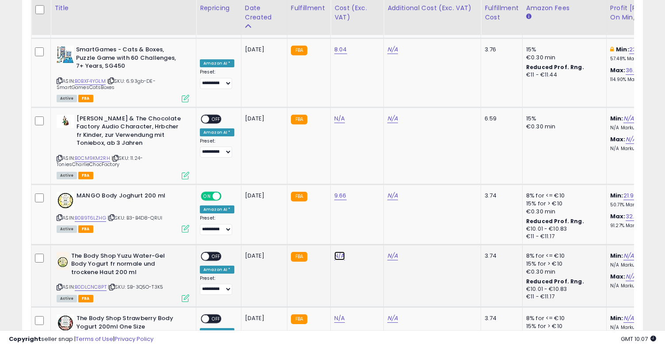
type input "****"
click at [373, 212] on button "submit" at bounding box center [365, 209] width 15 height 13
click at [207, 252] on span at bounding box center [206, 256] width 8 height 8
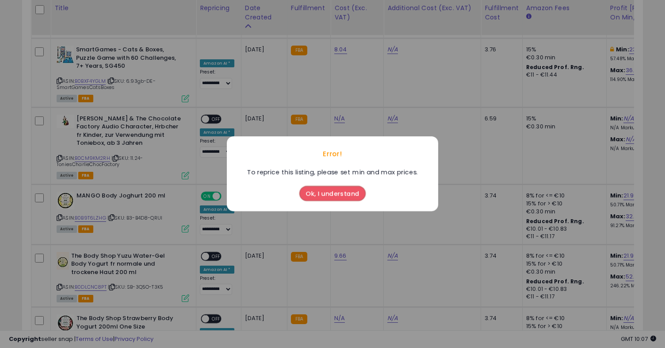
click at [326, 199] on button "Ok, I understand" at bounding box center [332, 193] width 66 height 15
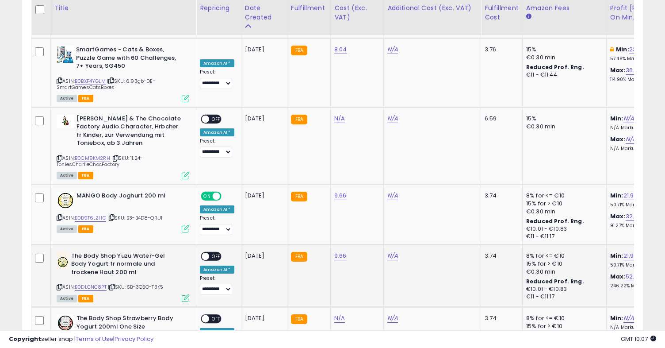
click at [212, 252] on span "OFF" at bounding box center [216, 256] width 14 height 8
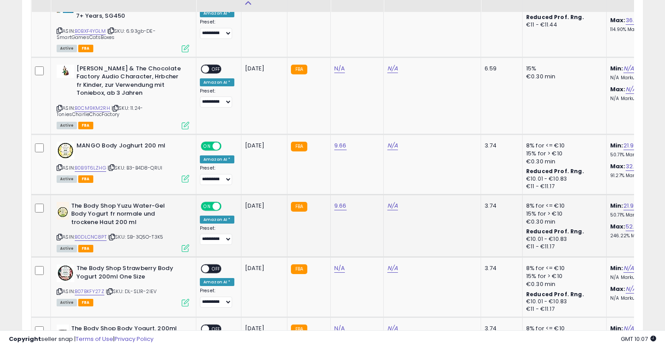
scroll to position [1719, 0]
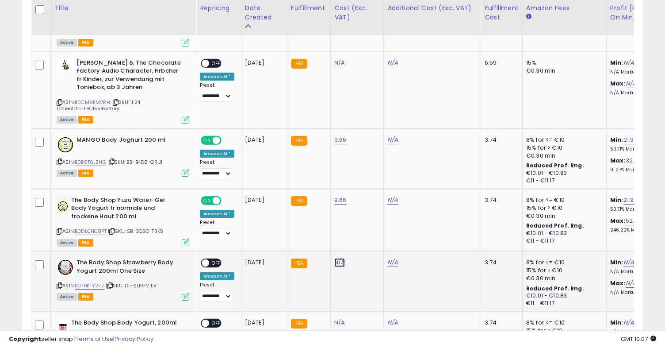
type input "****"
click at [373, 213] on button "submit" at bounding box center [365, 215] width 15 height 13
click at [209, 259] on div "ON OFF" at bounding box center [201, 263] width 21 height 8
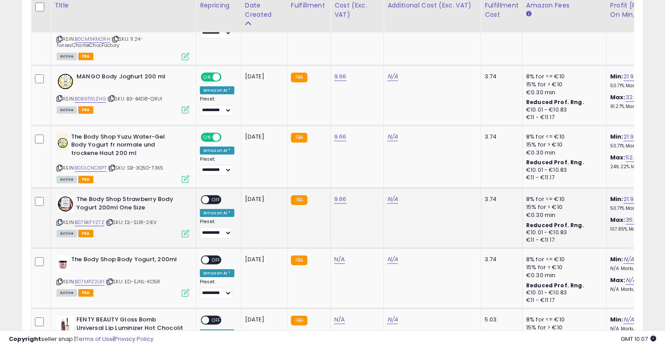
scroll to position [1786, 0]
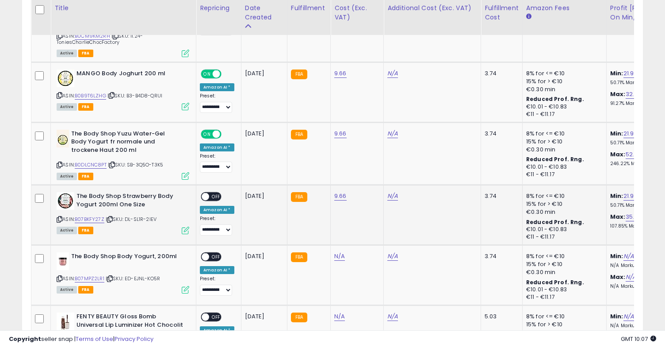
click at [207, 193] on span at bounding box center [206, 197] width 8 height 8
click at [215, 253] on span "OFF" at bounding box center [216, 257] width 14 height 8
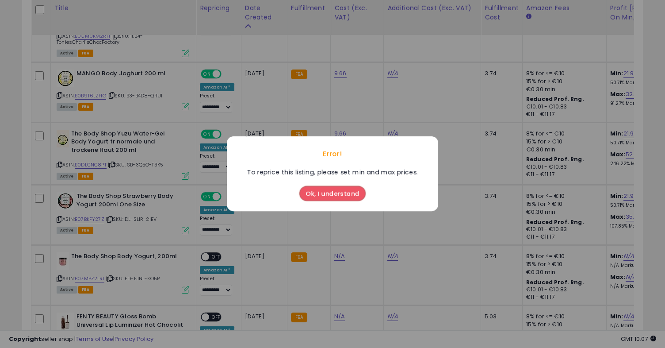
click at [324, 191] on button "Ok, I understand" at bounding box center [332, 193] width 66 height 15
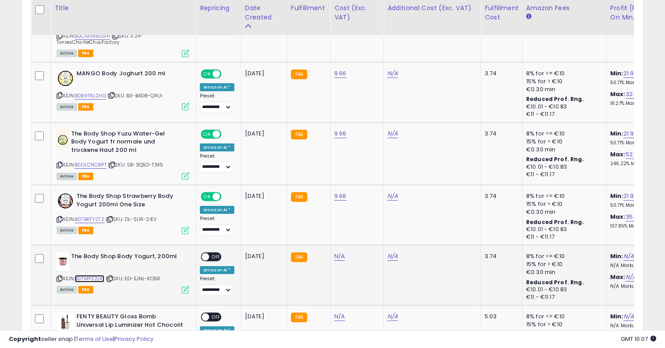
click at [99, 275] on link "B07MPZ2LR1" at bounding box center [90, 279] width 30 height 8
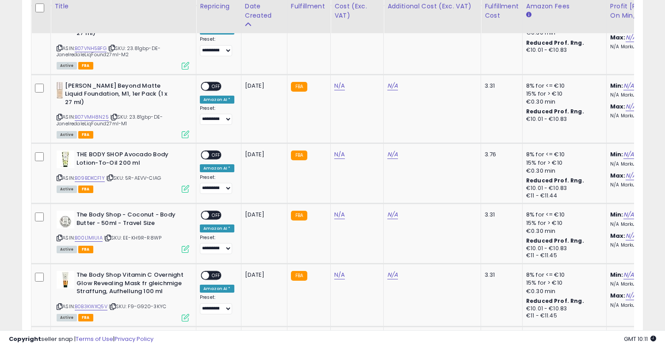
scroll to position [3160, 0]
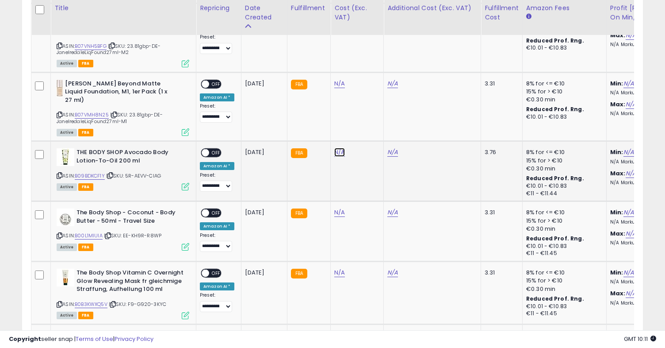
type input "***"
click at [368, 72] on icon "submit" at bounding box center [365, 72] width 5 height 5
click at [205, 149] on span at bounding box center [206, 153] width 8 height 8
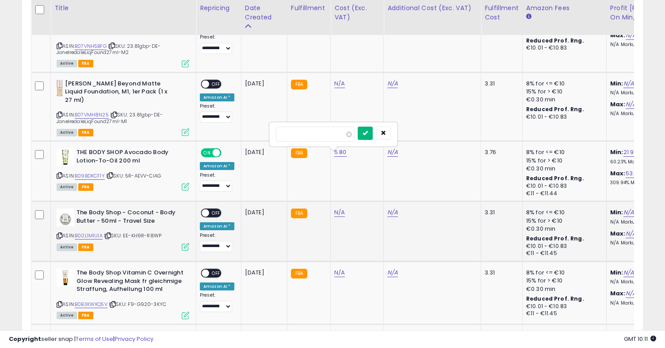
type input "****"
click at [372, 127] on button "submit" at bounding box center [365, 133] width 15 height 13
click at [209, 209] on span at bounding box center [206, 213] width 8 height 8
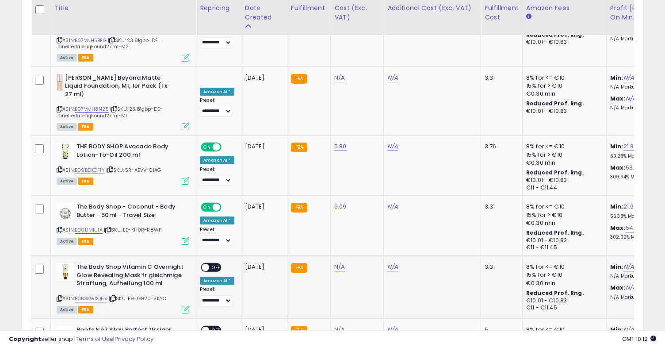
scroll to position [3167, 0]
type input "*****"
click at [368, 186] on icon "submit" at bounding box center [365, 186] width 5 height 5
click at [206, 263] on span at bounding box center [206, 267] width 8 height 8
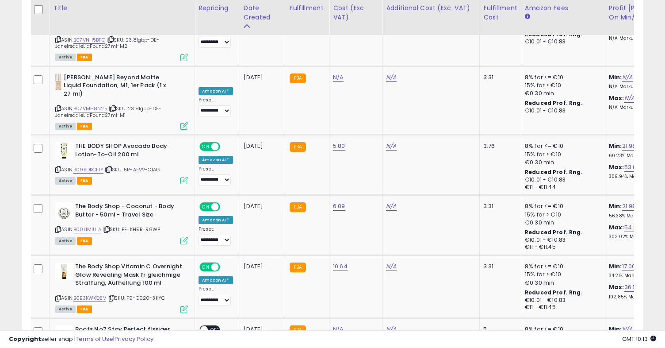
scroll to position [0, 102]
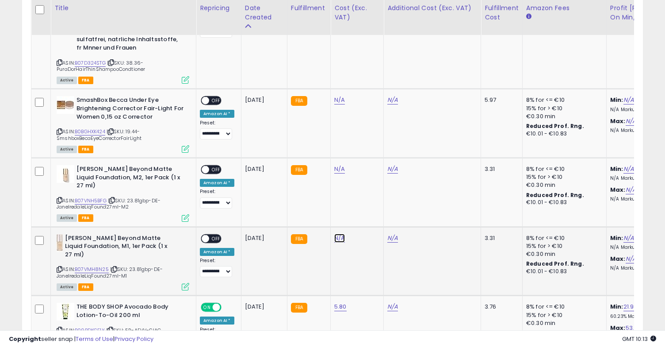
type input "*****"
click button "submit" at bounding box center [365, 166] width 15 height 13
click at [206, 234] on span at bounding box center [206, 238] width 8 height 8
click at [205, 234] on span at bounding box center [206, 238] width 8 height 8
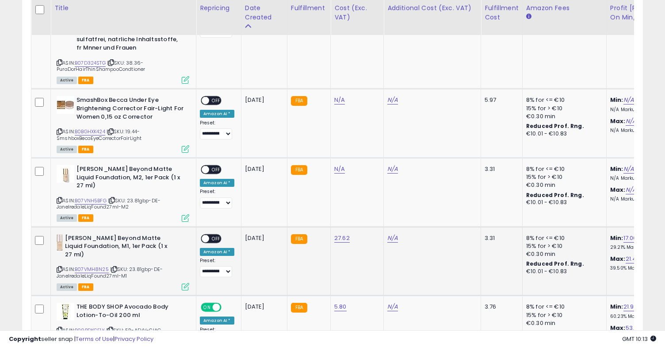
click at [207, 234] on span at bounding box center [206, 238] width 8 height 8
type input "*****"
click at [368, 104] on icon "submit" at bounding box center [365, 105] width 5 height 5
click at [206, 166] on span at bounding box center [206, 170] width 8 height 8
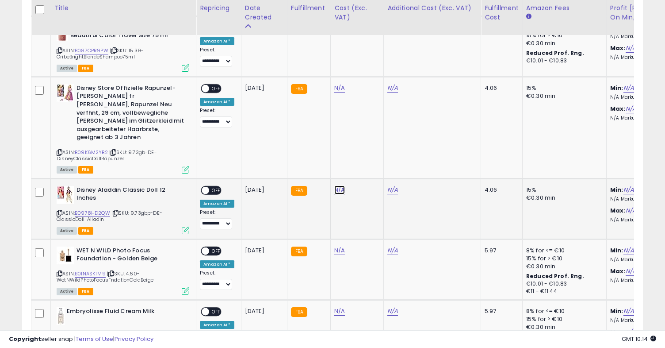
type input "*****"
click at [368, 133] on icon "submit" at bounding box center [365, 134] width 5 height 5
click at [201, 186] on span "ON" at bounding box center [196, 190] width 11 height 8
click at [198, 178] on td "**********" at bounding box center [218, 208] width 45 height 61
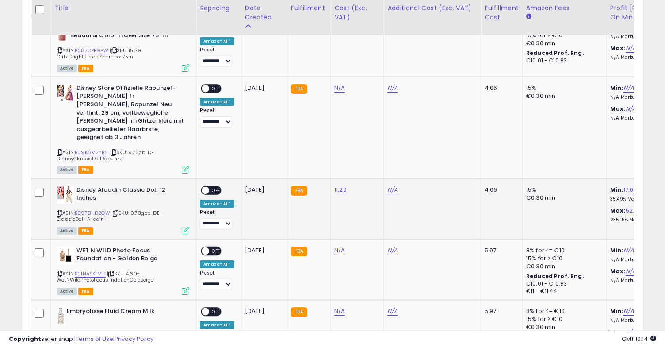
click at [211, 186] on span "OFF" at bounding box center [216, 190] width 14 height 8
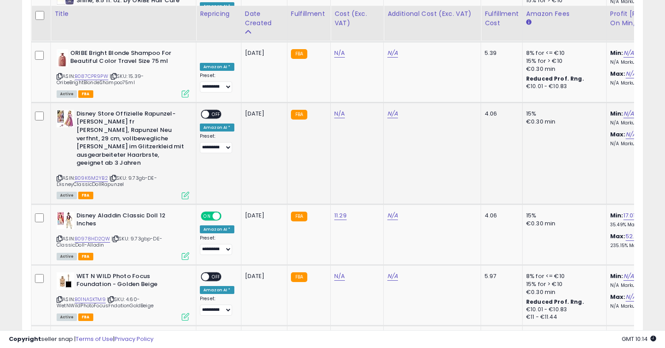
scroll to position [2405, 0]
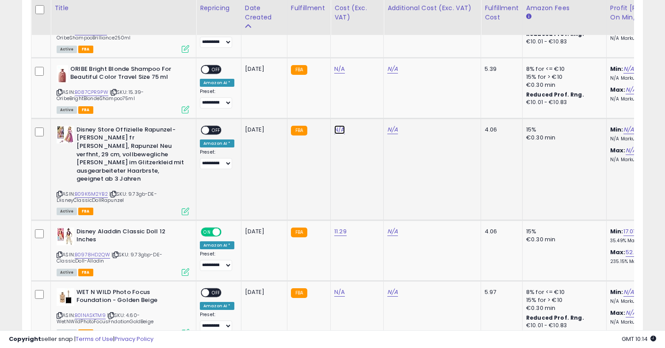
type input "*****"
click at [368, 83] on icon "submit" at bounding box center [365, 82] width 5 height 5
click at [204, 126] on span at bounding box center [206, 130] width 8 height 8
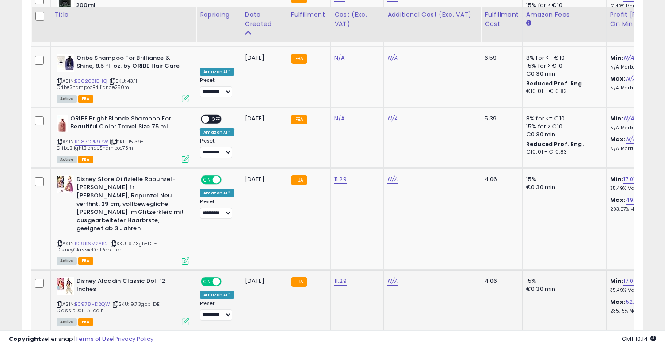
scroll to position [2346, 0]
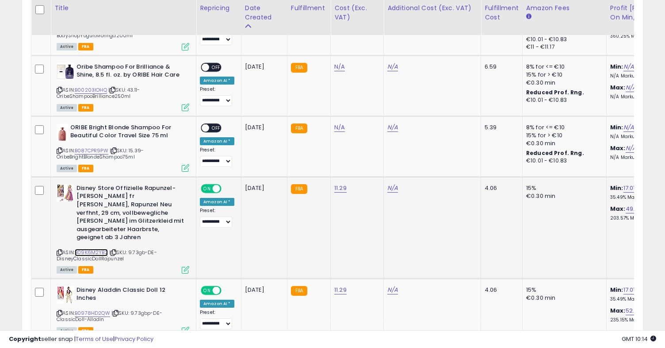
click at [97, 249] on link "B09K6M2YB2" at bounding box center [91, 253] width 33 height 8
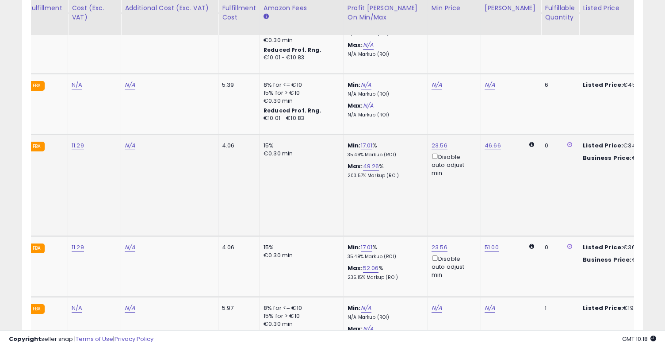
scroll to position [0, 267]
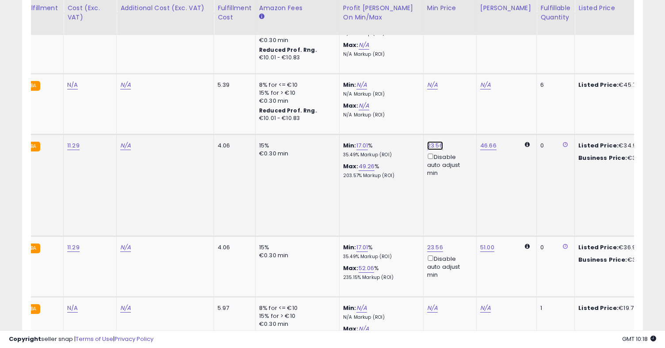
type input "**"
click at [468, 90] on button "submit" at bounding box center [459, 90] width 15 height 13
click at [427, 152] on div "Disable auto adjust min" at bounding box center [448, 165] width 42 height 26
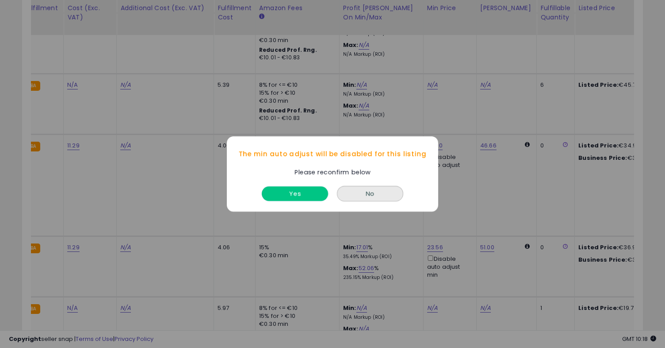
click at [286, 189] on button "Yes" at bounding box center [295, 193] width 66 height 15
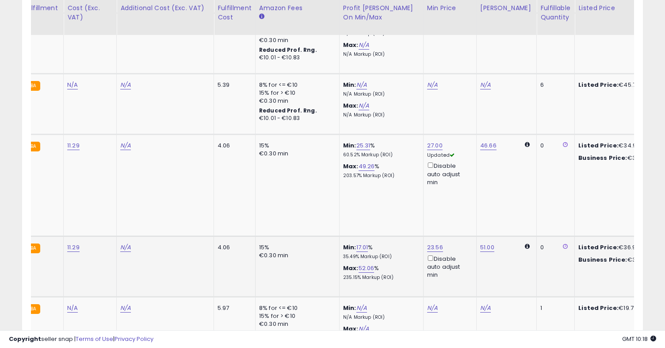
scroll to position [0, 0]
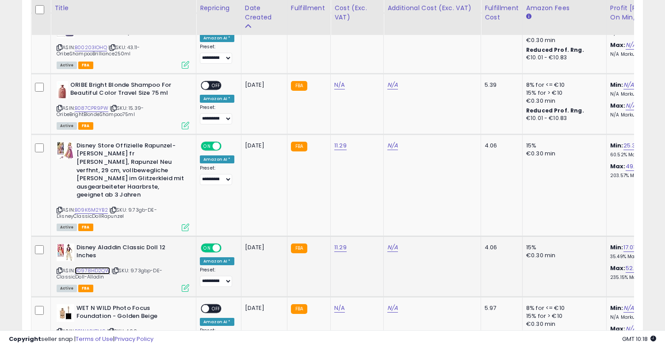
click at [94, 267] on link "B0978HD2QW" at bounding box center [92, 271] width 35 height 8
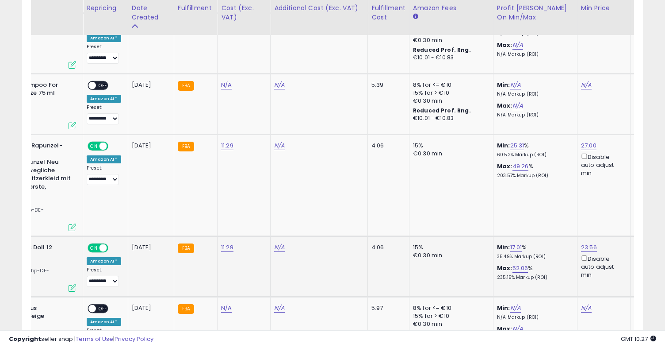
scroll to position [0, 204]
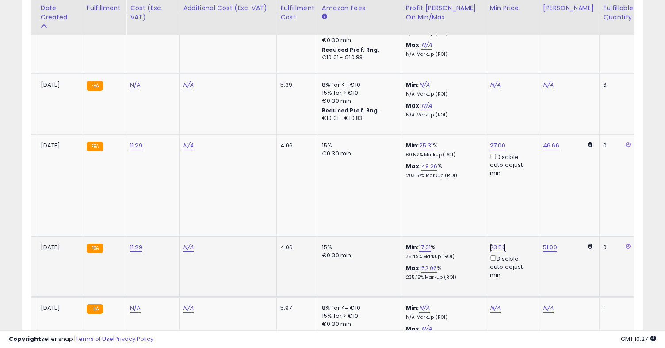
drag, startPoint x: 476, startPoint y: 185, endPoint x: 426, endPoint y: 184, distance: 50.0
click at [426, 184] on div "***** This will override store markup" at bounding box center [490, 189] width 129 height 34
type input "**"
click at [530, 183] on button "submit" at bounding box center [522, 183] width 15 height 13
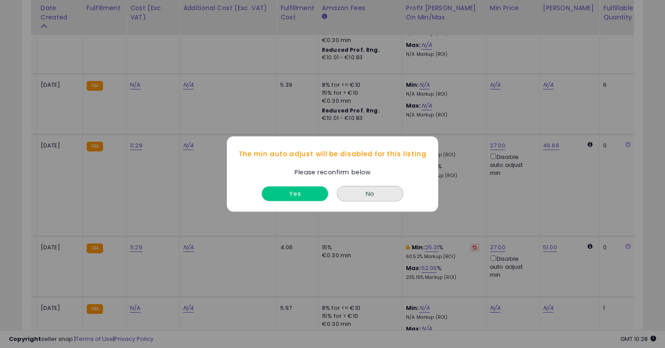
click at [297, 191] on button "Yes" at bounding box center [295, 193] width 66 height 15
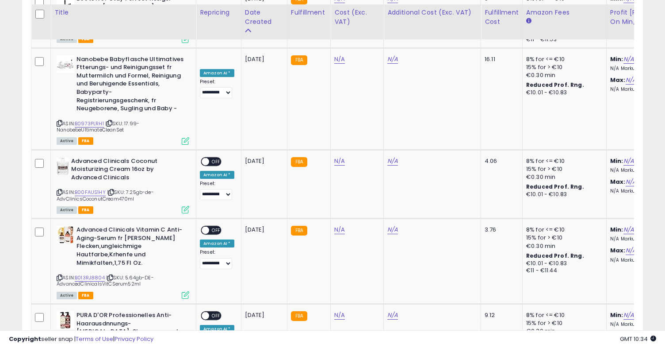
scroll to position [3502, 0]
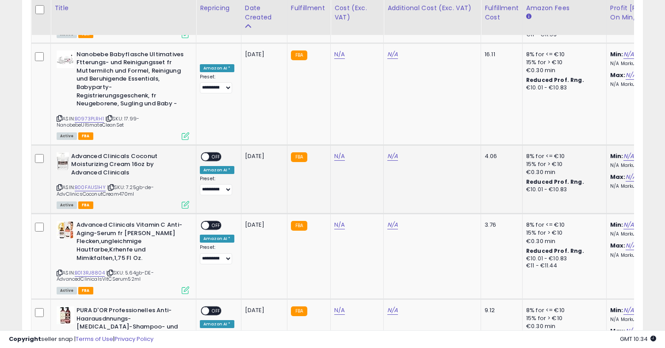
click at [200, 152] on div "**********" at bounding box center [217, 173] width 35 height 43
type input "****"
click at [373, 77] on button "submit" at bounding box center [365, 76] width 15 height 13
click at [211, 153] on span "OFF" at bounding box center [216, 157] width 14 height 8
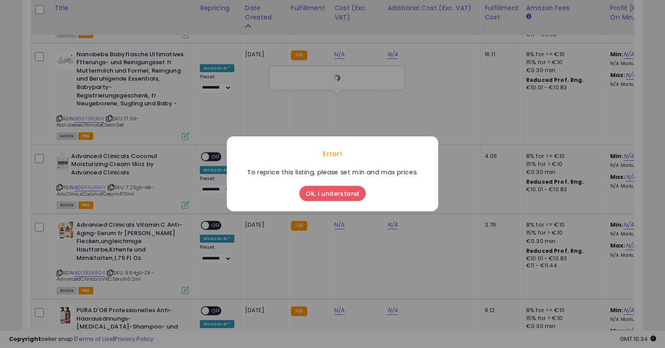
click at [318, 194] on button "Ok, I understand" at bounding box center [332, 193] width 66 height 15
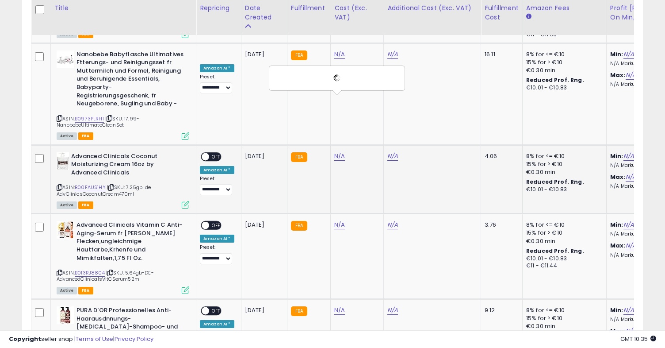
click at [209, 153] on span at bounding box center [206, 157] width 8 height 8
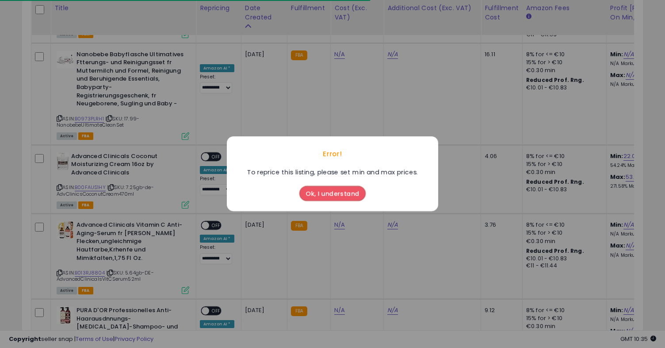
click at [337, 192] on button "Ok, I understand" at bounding box center [332, 193] width 66 height 15
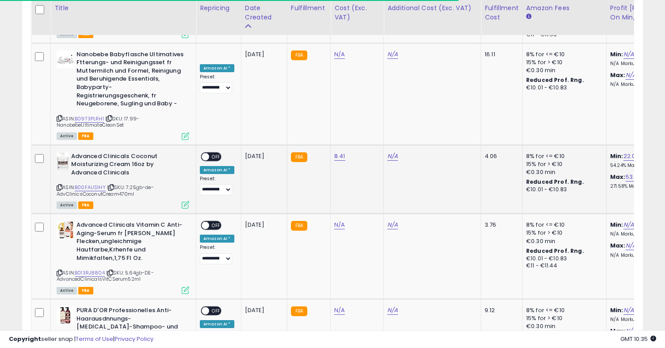
click at [206, 153] on span at bounding box center [206, 157] width 8 height 8
click at [209, 153] on span at bounding box center [206, 157] width 8 height 8
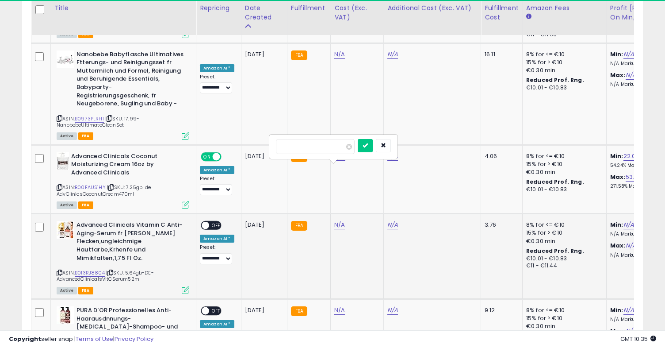
type input "****"
click at [363, 146] on div "****" at bounding box center [333, 146] width 115 height 15
click at [196, 214] on td "**********" at bounding box center [218, 256] width 45 height 85
click at [201, 222] on div "ON OFF" at bounding box center [201, 226] width 21 height 8
click at [373, 144] on button "submit" at bounding box center [365, 145] width 15 height 13
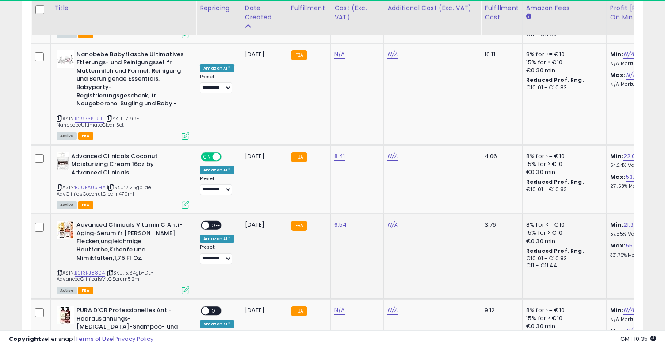
click at [206, 222] on span at bounding box center [206, 226] width 8 height 8
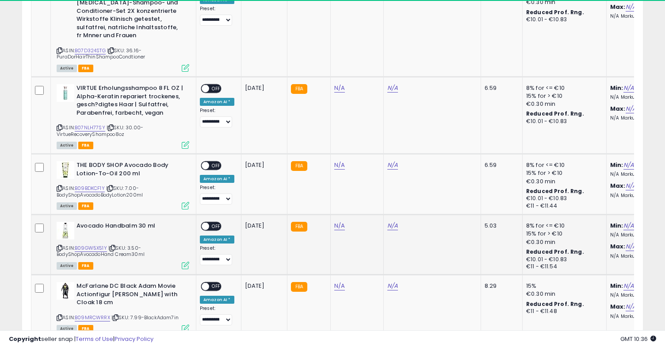
scroll to position [3828, 0]
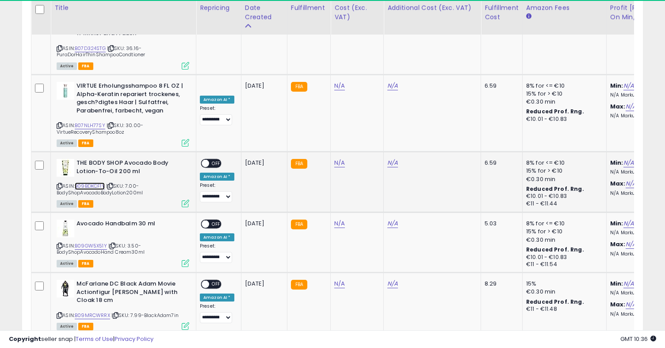
click at [88, 182] on link "B09BDKCF1Y" at bounding box center [90, 186] width 30 height 8
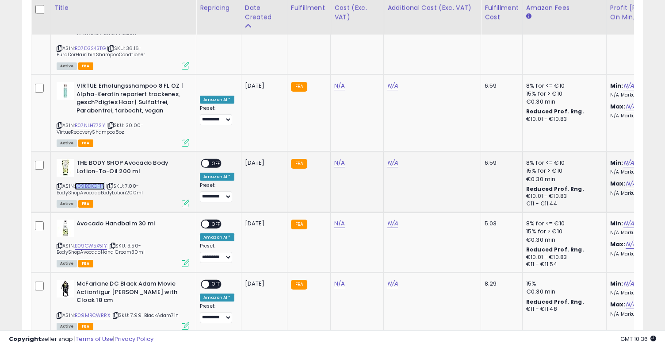
copy link "B09BDKCF1Y"
copy link "B09GW5X51Y"
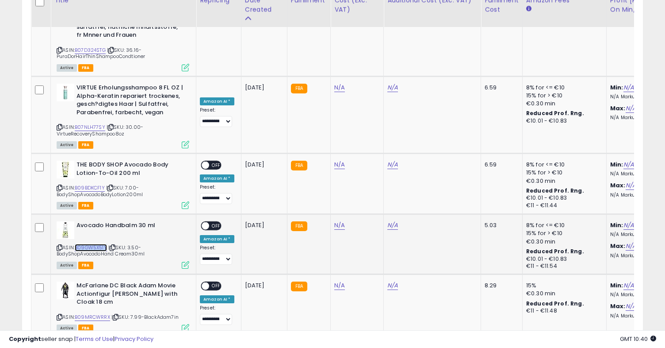
scroll to position [3827, 0]
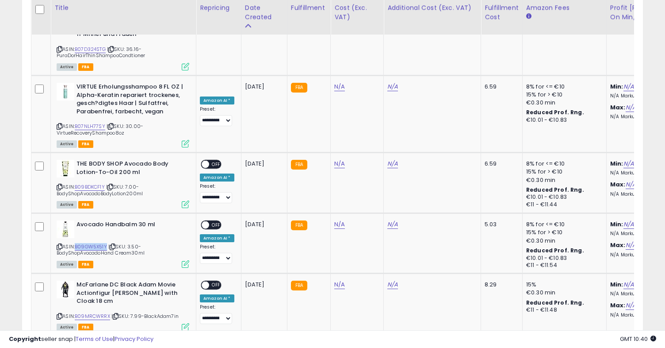
click at [606, 345] on link "2" at bounding box center [612, 352] width 13 height 15
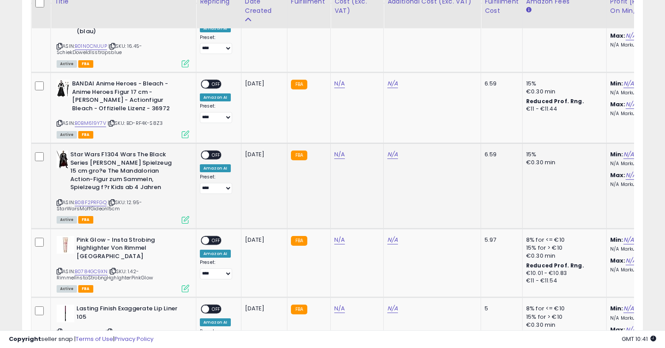
scroll to position [1284, 0]
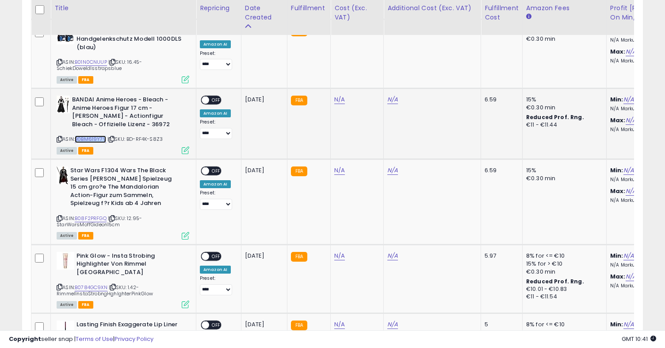
copy link "B0BM619Y7V"
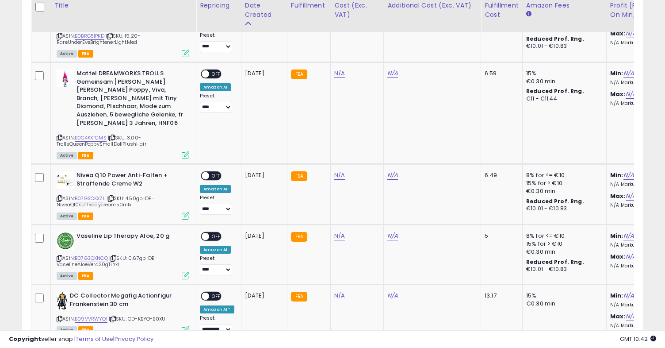
scroll to position [1786, 0]
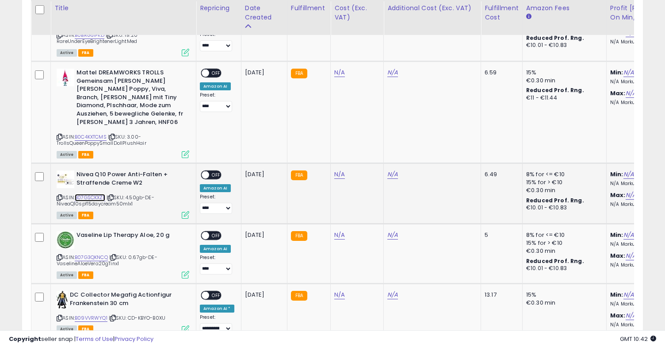
click at [97, 194] on link "B07GSCKXZL" at bounding box center [90, 198] width 31 height 8
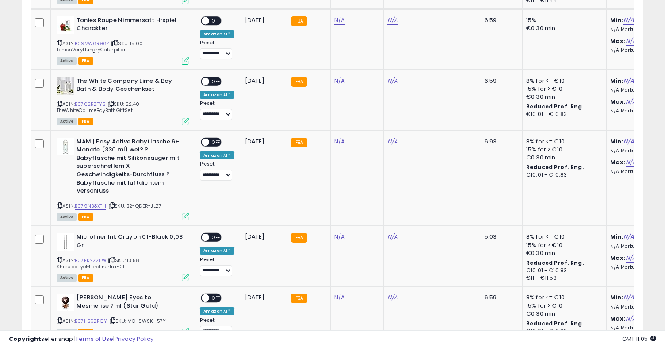
scroll to position [2509, 0]
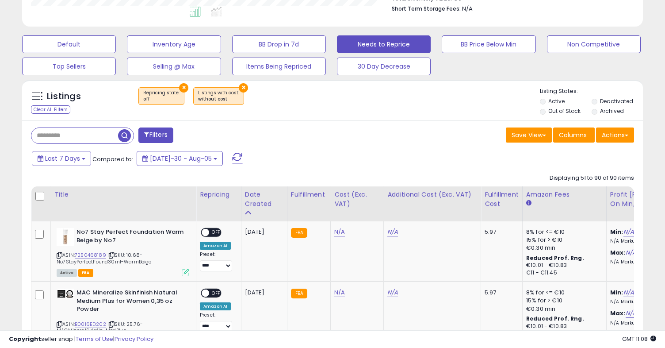
scroll to position [0, 0]
